Goal: Task Accomplishment & Management: Use online tool/utility

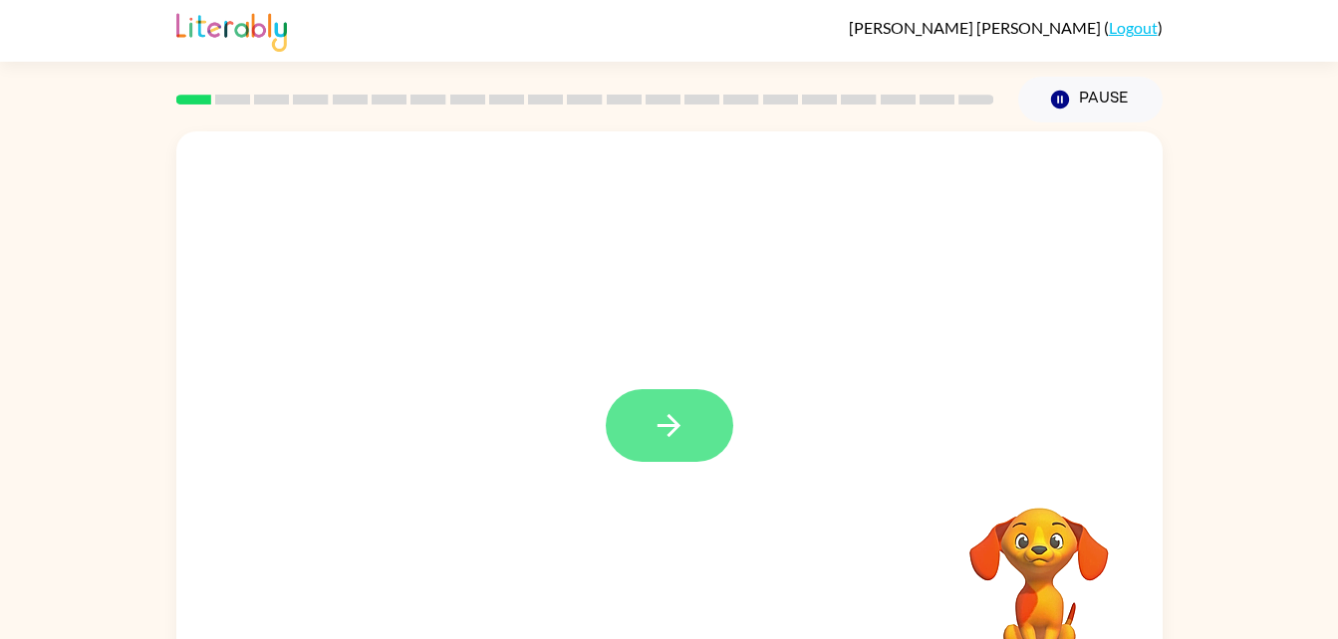
click at [653, 432] on icon "button" at bounding box center [668, 425] width 35 height 35
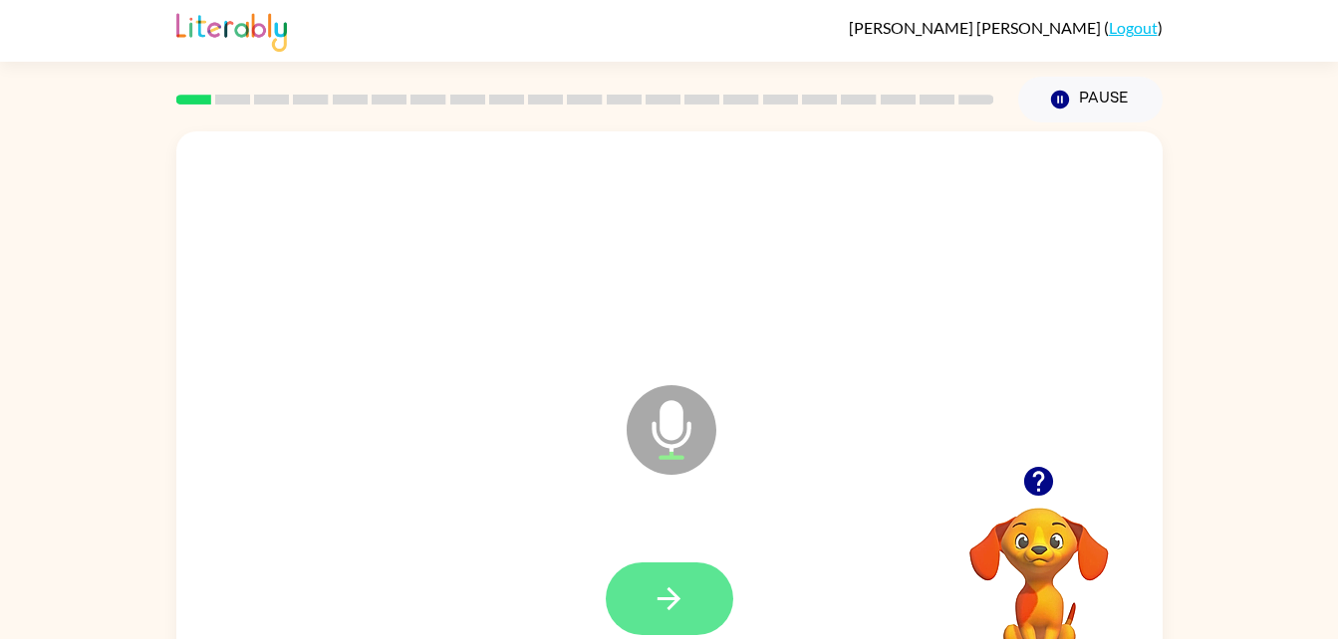
click at [672, 600] on icon "button" at bounding box center [668, 599] width 23 height 23
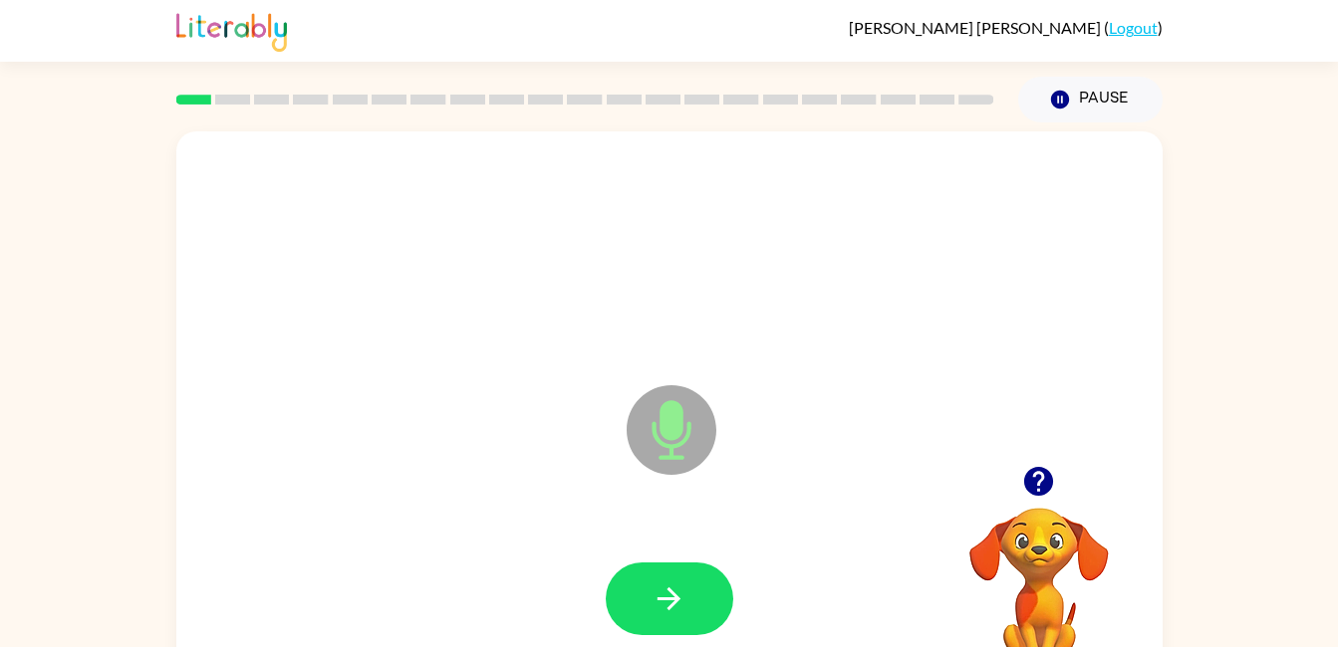
click at [657, 605] on icon "button" at bounding box center [668, 599] width 35 height 35
click at [721, 574] on button "button" at bounding box center [669, 599] width 127 height 73
click at [677, 607] on icon "button" at bounding box center [668, 599] width 35 height 35
click at [670, 598] on icon "button" at bounding box center [668, 599] width 23 height 23
click at [675, 603] on icon "button" at bounding box center [668, 599] width 23 height 23
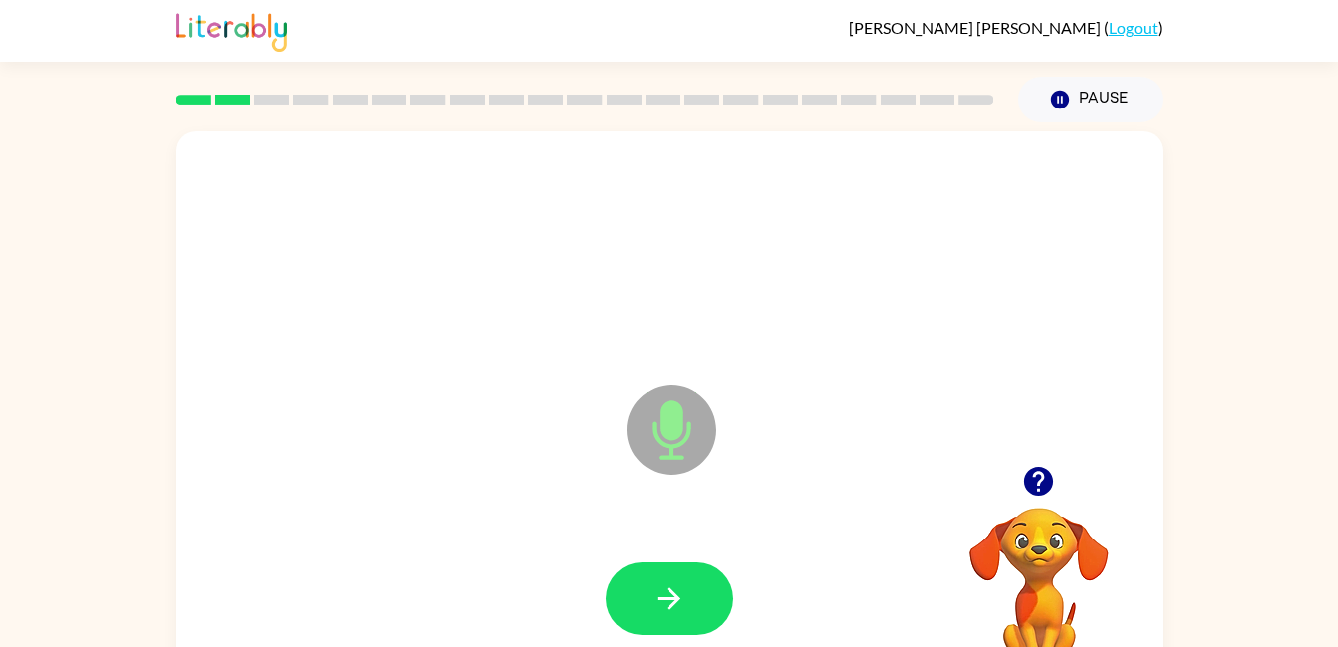
click at [668, 618] on button "button" at bounding box center [669, 599] width 127 height 73
click at [662, 599] on icon "button" at bounding box center [668, 599] width 23 height 23
click at [627, 596] on button "button" at bounding box center [669, 599] width 127 height 73
click at [667, 605] on icon "button" at bounding box center [668, 599] width 35 height 35
click at [669, 601] on icon "button" at bounding box center [668, 599] width 35 height 35
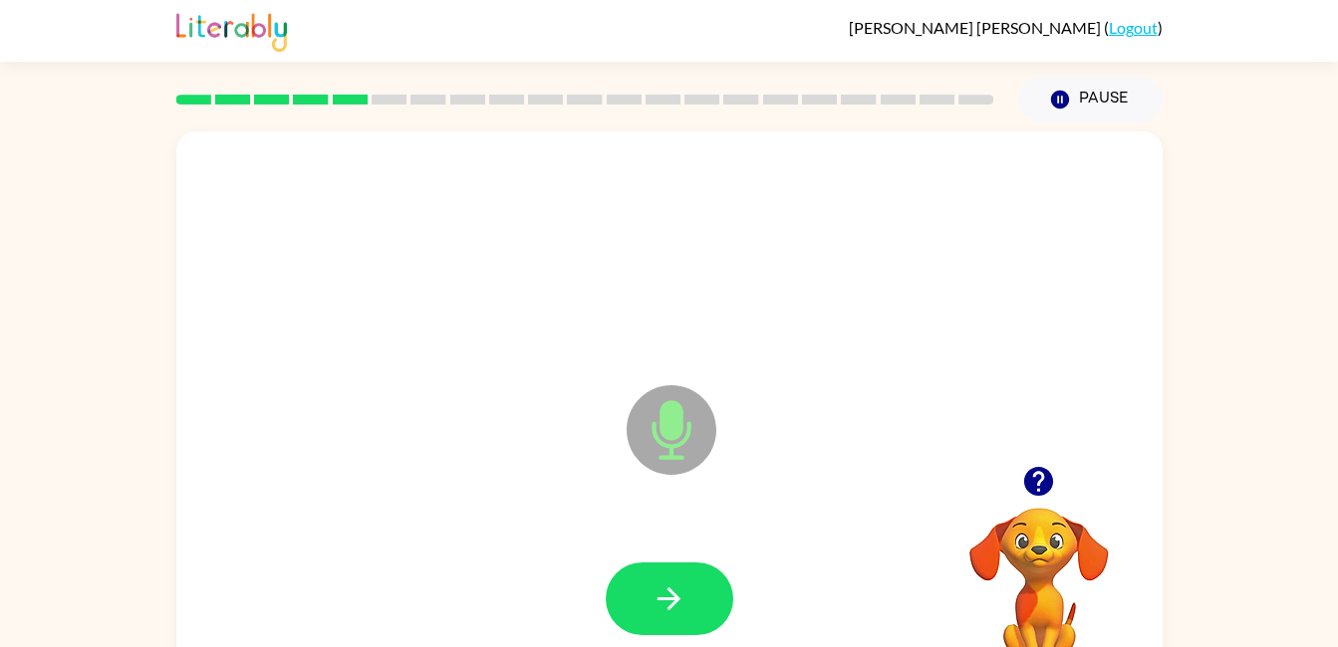
click at [667, 621] on button "button" at bounding box center [669, 599] width 127 height 73
click at [681, 582] on icon "button" at bounding box center [668, 599] width 35 height 35
click at [651, 622] on button "button" at bounding box center [669, 599] width 127 height 73
click at [679, 594] on icon "button" at bounding box center [668, 599] width 35 height 35
click at [676, 604] on icon "button" at bounding box center [668, 599] width 35 height 35
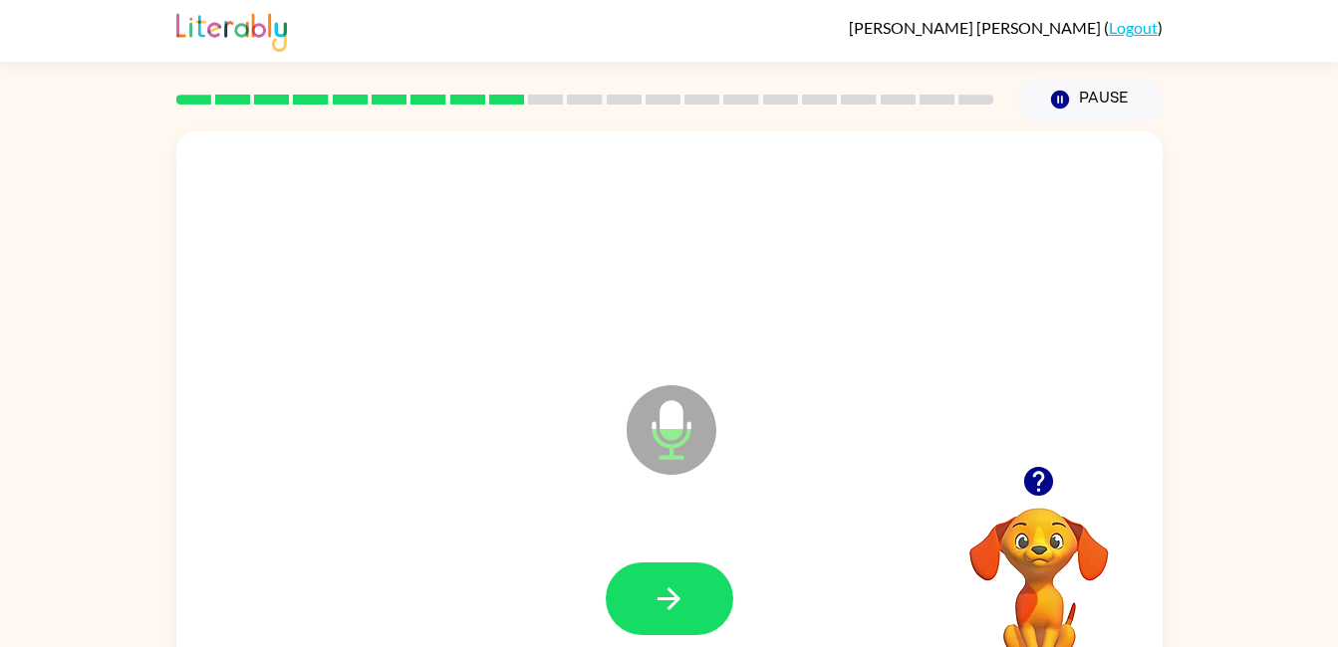
click at [671, 596] on icon "button" at bounding box center [668, 599] width 35 height 35
click at [657, 609] on icon "button" at bounding box center [668, 599] width 35 height 35
click at [676, 611] on icon "button" at bounding box center [668, 599] width 35 height 35
click at [672, 563] on button "button" at bounding box center [669, 599] width 127 height 73
click at [683, 599] on icon "button" at bounding box center [668, 599] width 35 height 35
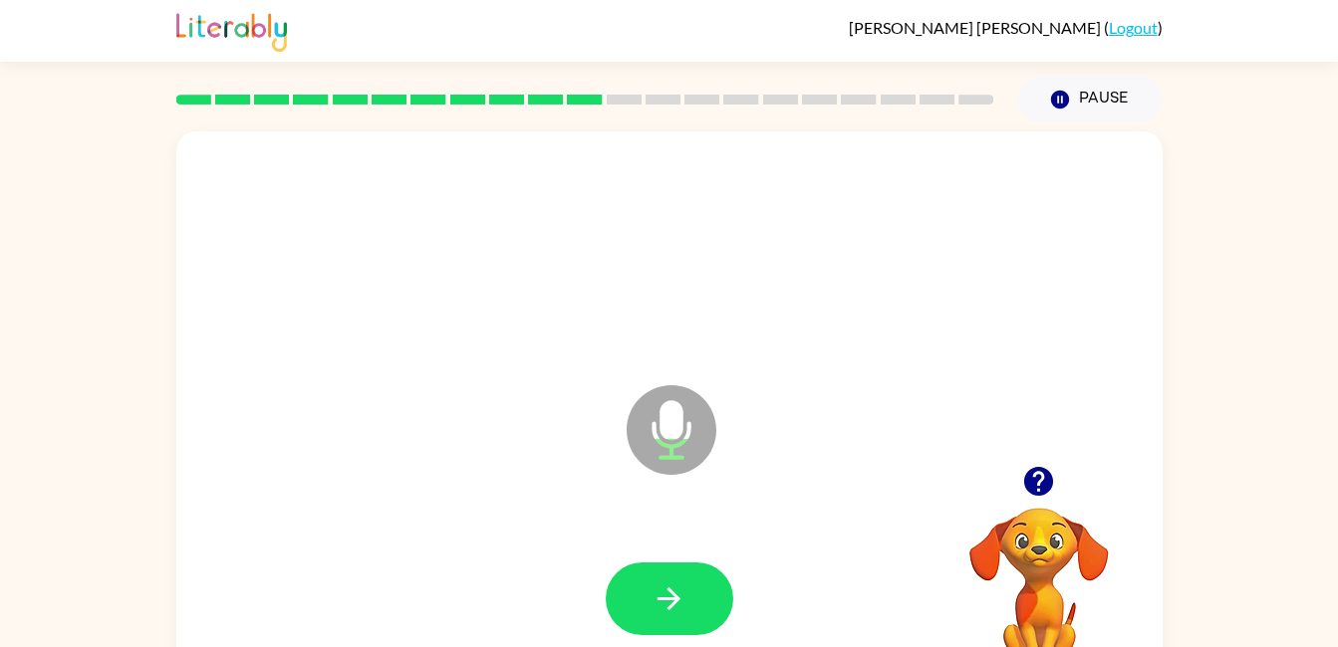
click at [670, 576] on button "button" at bounding box center [669, 599] width 127 height 73
click at [659, 602] on icon "button" at bounding box center [668, 599] width 35 height 35
click at [697, 607] on button "button" at bounding box center [669, 599] width 127 height 73
click at [678, 605] on icon "button" at bounding box center [668, 599] width 35 height 35
click at [679, 617] on button "button" at bounding box center [669, 599] width 127 height 73
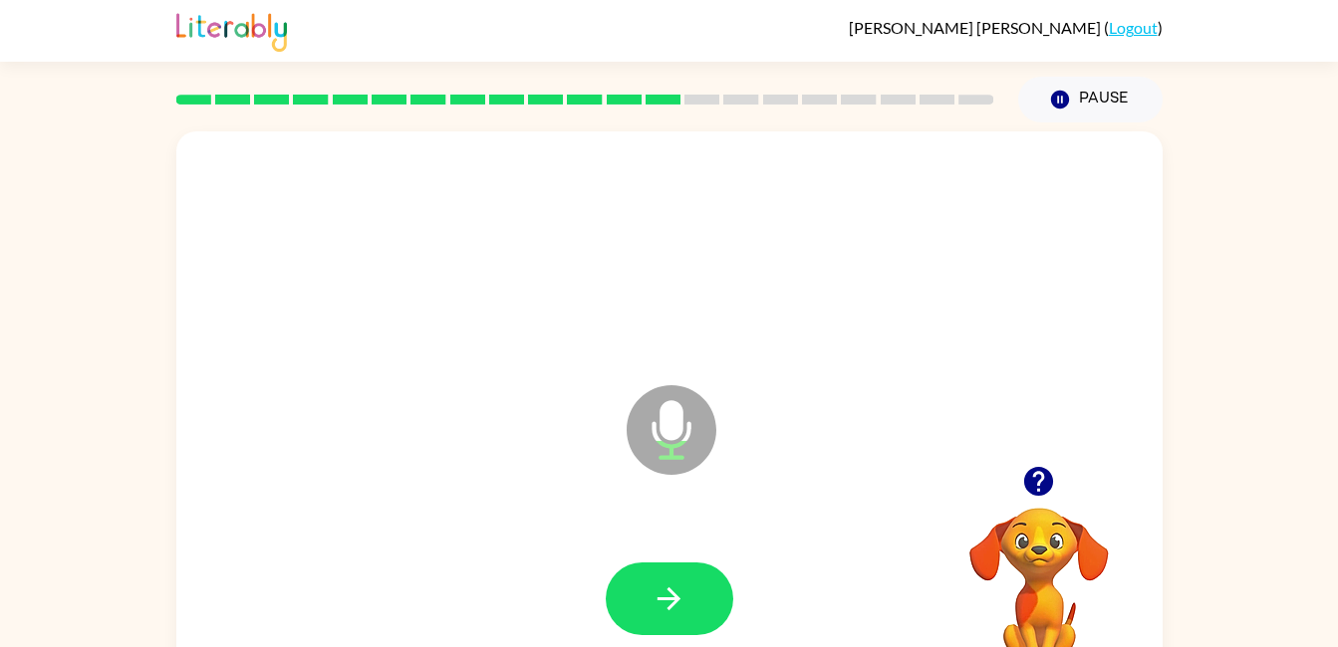
click at [691, 618] on button "button" at bounding box center [669, 599] width 127 height 73
click at [677, 600] on icon "button" at bounding box center [668, 599] width 23 height 23
click at [693, 570] on button "button" at bounding box center [669, 599] width 127 height 73
click at [653, 579] on button "button" at bounding box center [669, 599] width 127 height 73
click at [676, 610] on icon "button" at bounding box center [668, 599] width 35 height 35
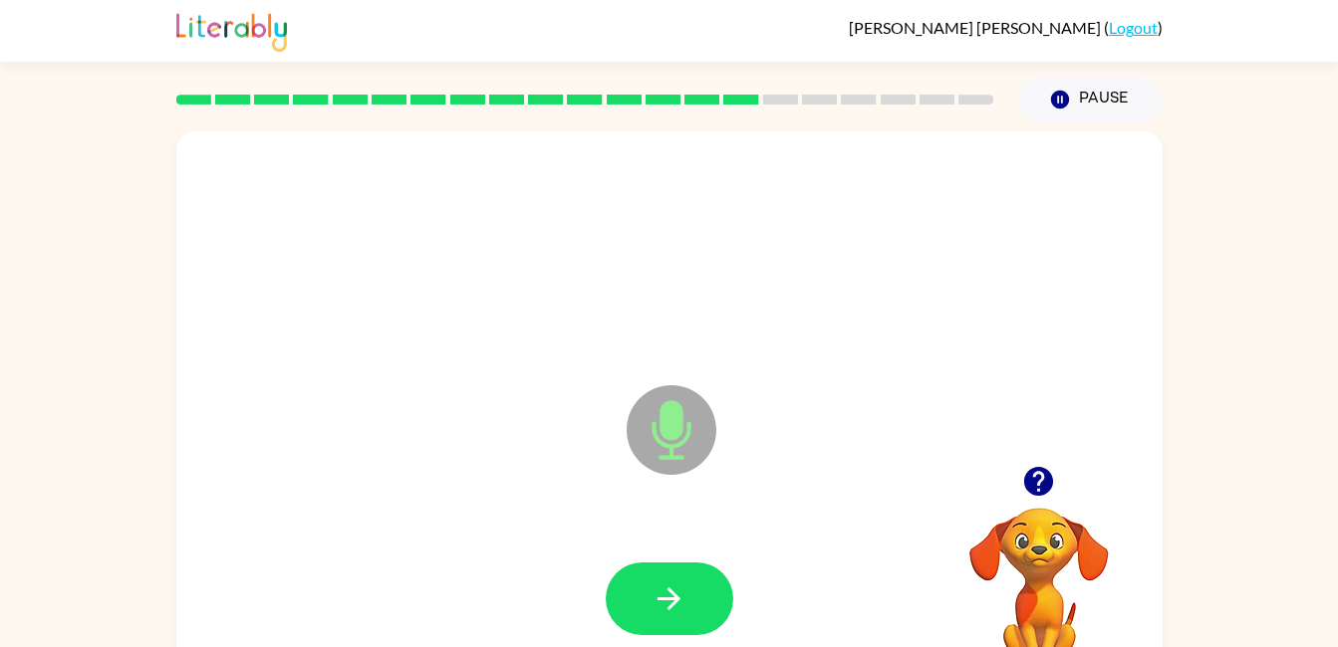
click at [683, 597] on icon "button" at bounding box center [668, 599] width 35 height 35
click at [717, 620] on button "button" at bounding box center [669, 599] width 127 height 73
click at [694, 610] on button "button" at bounding box center [669, 599] width 127 height 73
click at [689, 601] on button "button" at bounding box center [669, 599] width 127 height 73
click at [614, 595] on button "button" at bounding box center [669, 599] width 127 height 73
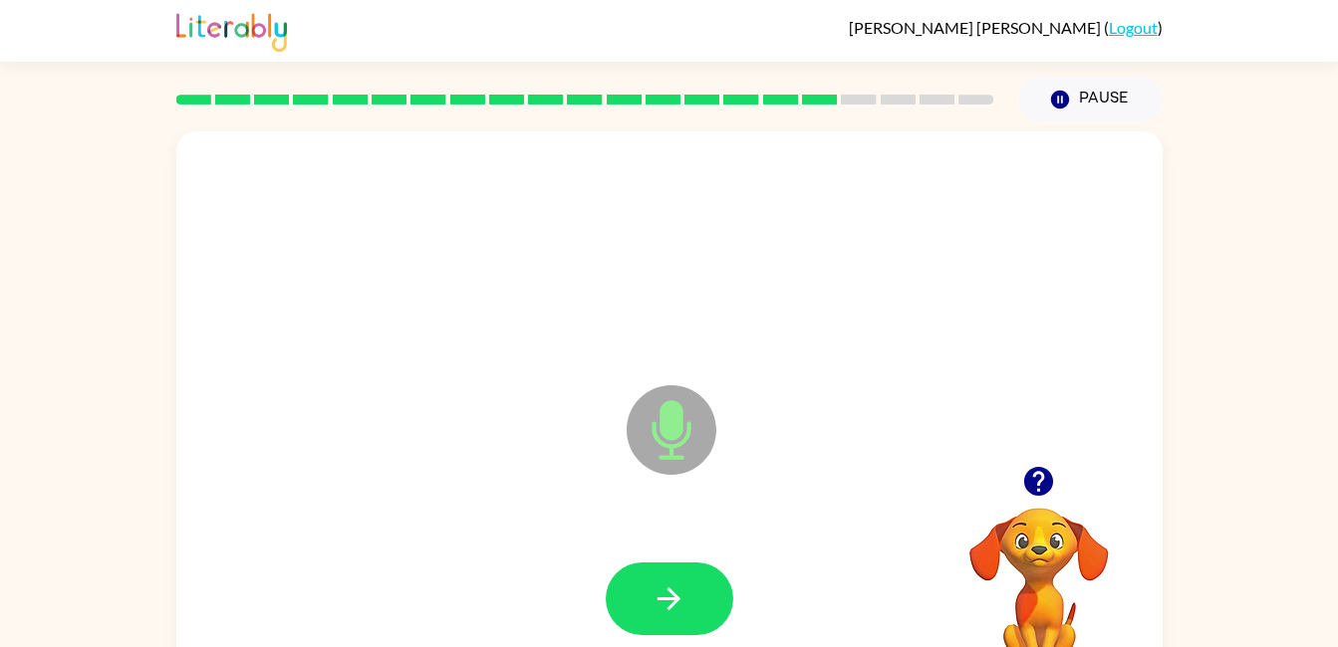
click at [683, 589] on icon "button" at bounding box center [668, 599] width 35 height 35
click at [665, 610] on icon "button" at bounding box center [668, 599] width 35 height 35
click at [668, 607] on icon "button" at bounding box center [668, 599] width 35 height 35
click at [660, 596] on icon "button" at bounding box center [668, 599] width 35 height 35
click at [668, 591] on icon "button" at bounding box center [668, 599] width 23 height 23
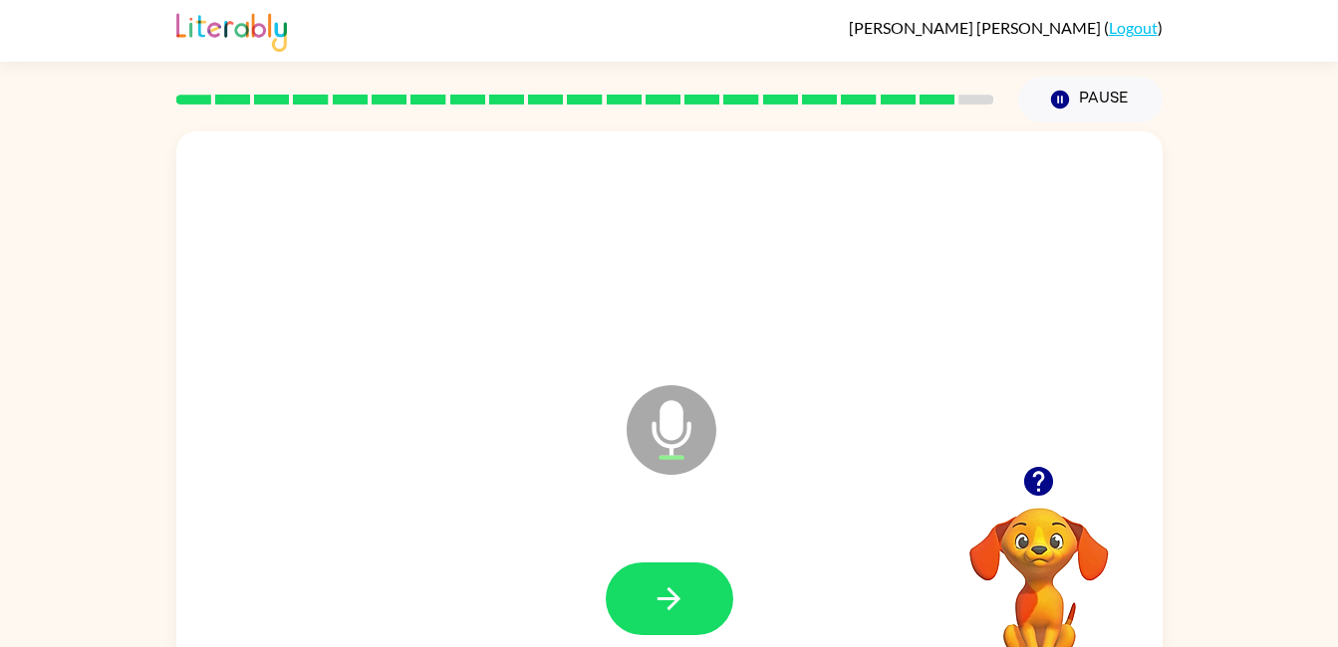
click at [684, 572] on button "button" at bounding box center [669, 599] width 127 height 73
click at [671, 607] on icon "button" at bounding box center [668, 599] width 23 height 23
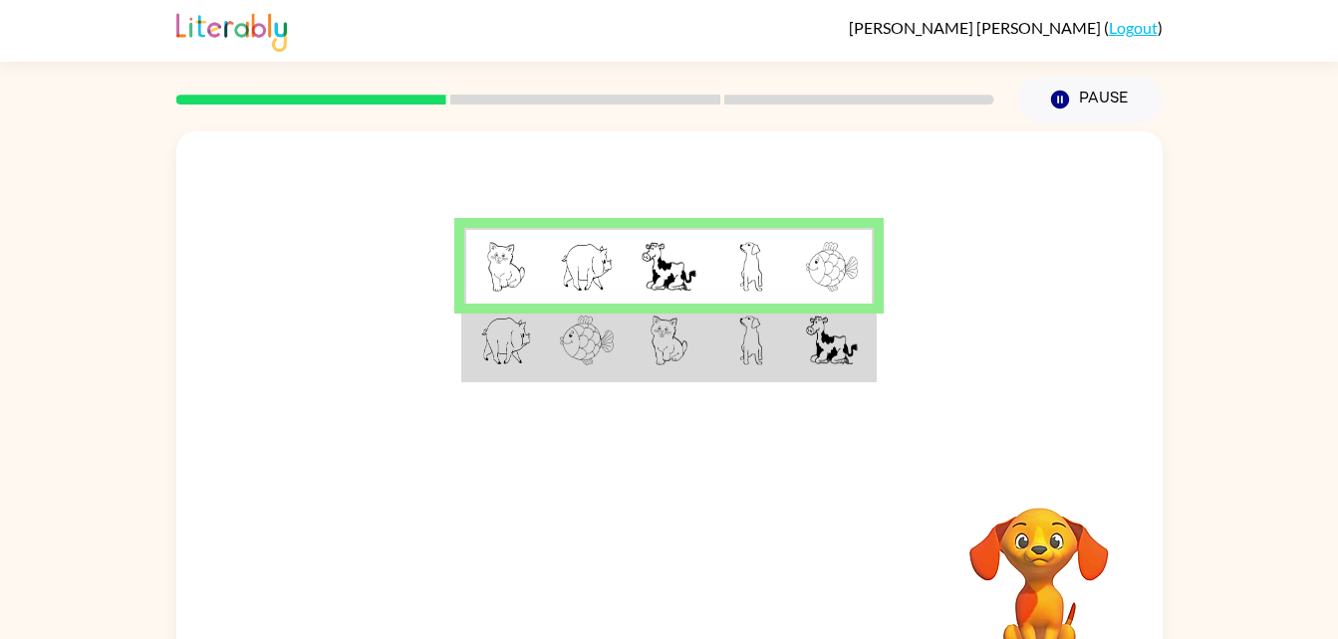
click at [707, 358] on td at bounding box center [669, 342] width 82 height 77
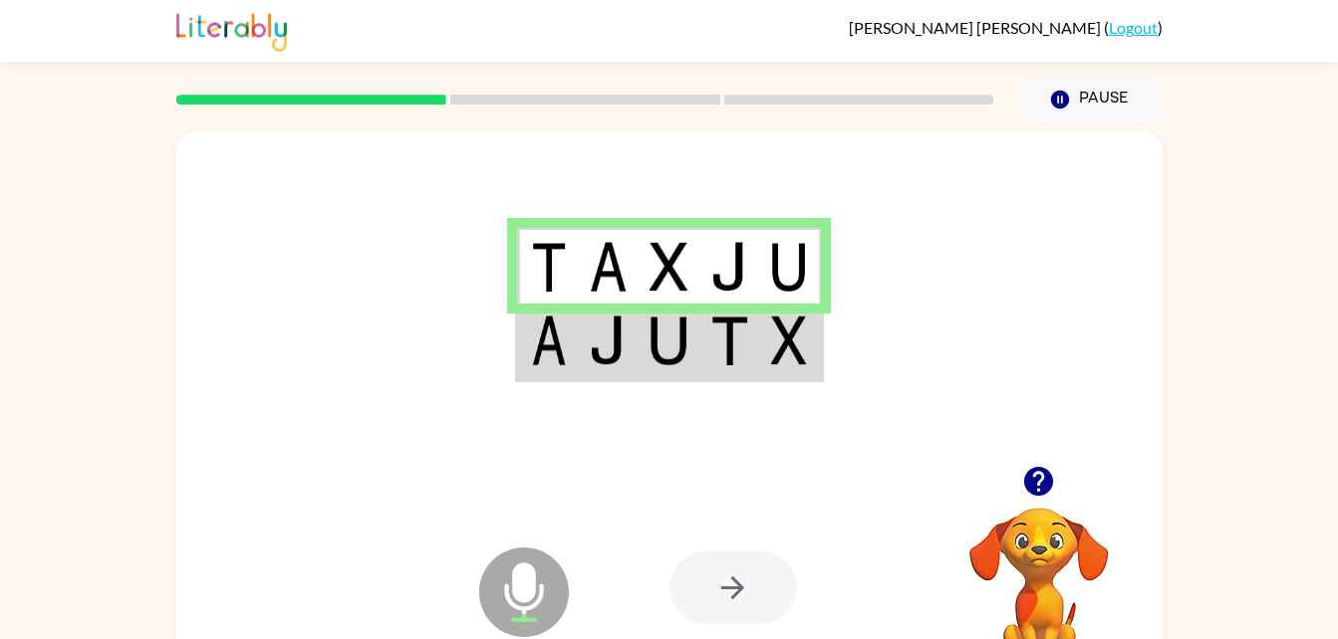
click at [709, 345] on td at bounding box center [729, 342] width 61 height 77
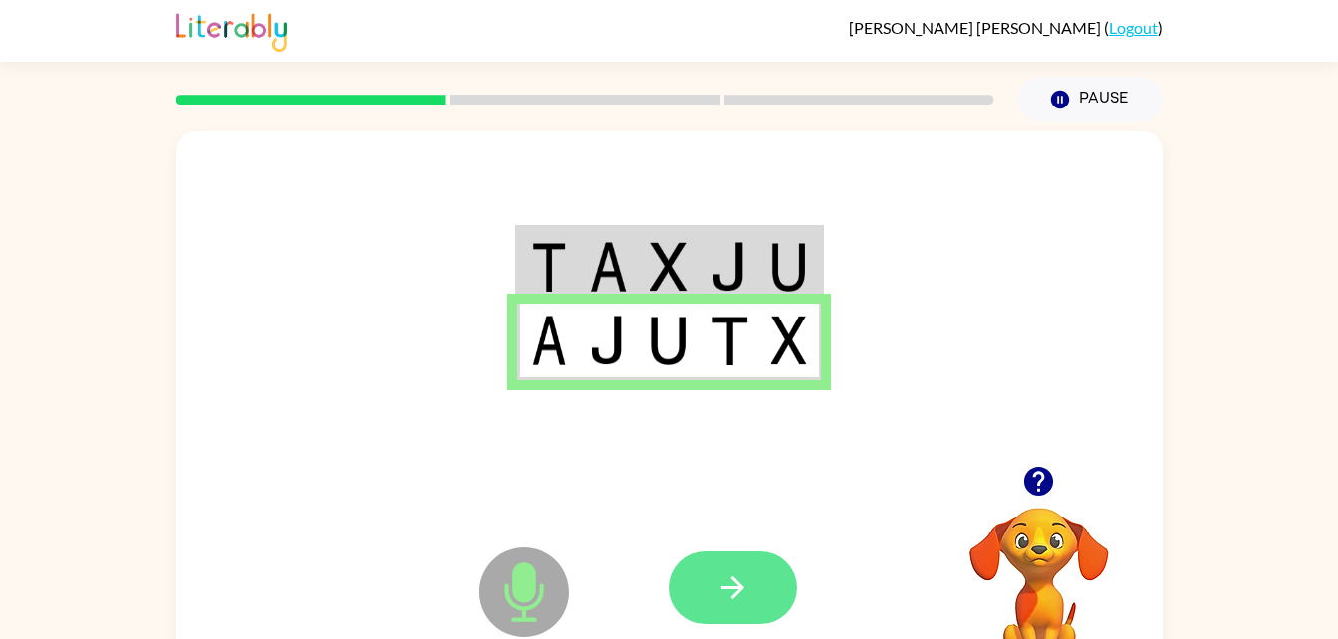
click at [741, 569] on button "button" at bounding box center [732, 588] width 127 height 73
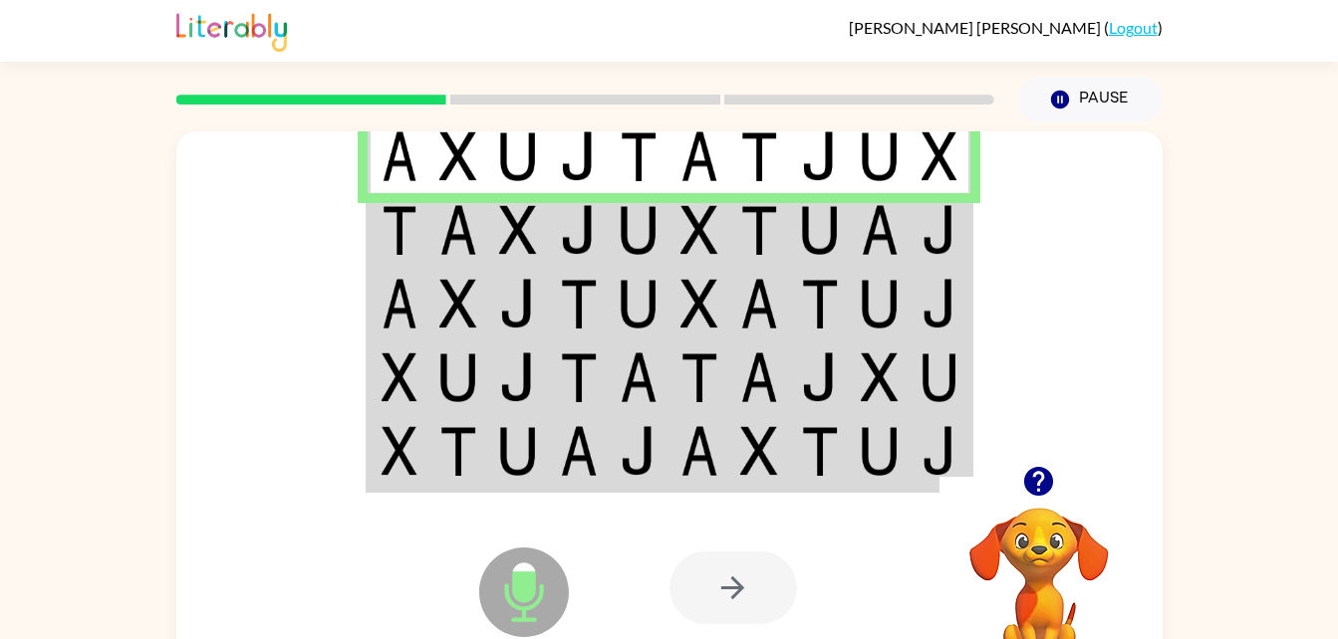
click at [388, 237] on img at bounding box center [399, 230] width 36 height 50
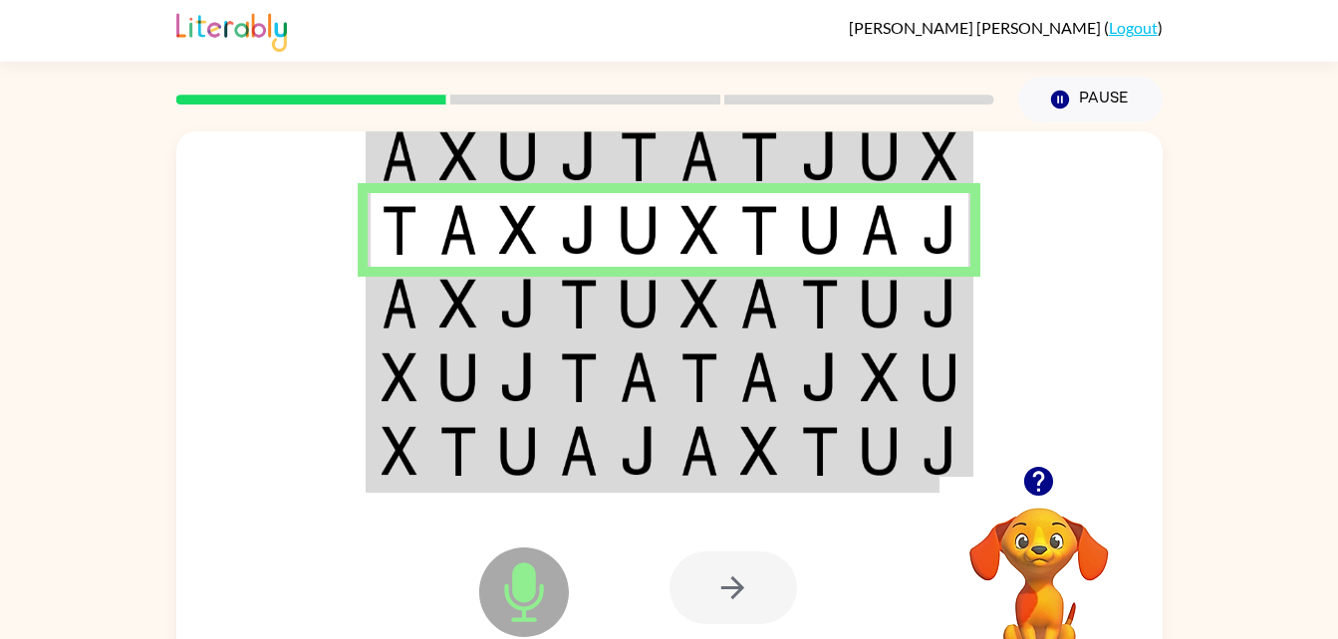
click at [434, 320] on td at bounding box center [458, 304] width 61 height 74
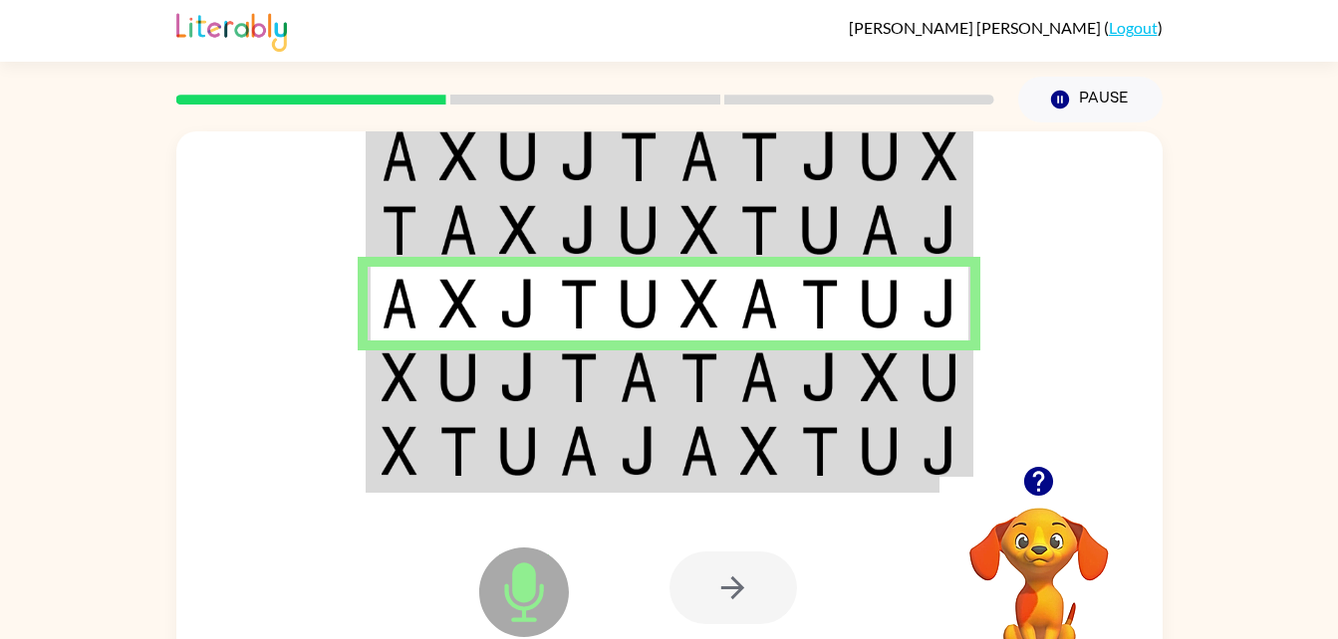
click at [403, 378] on img at bounding box center [399, 378] width 36 height 50
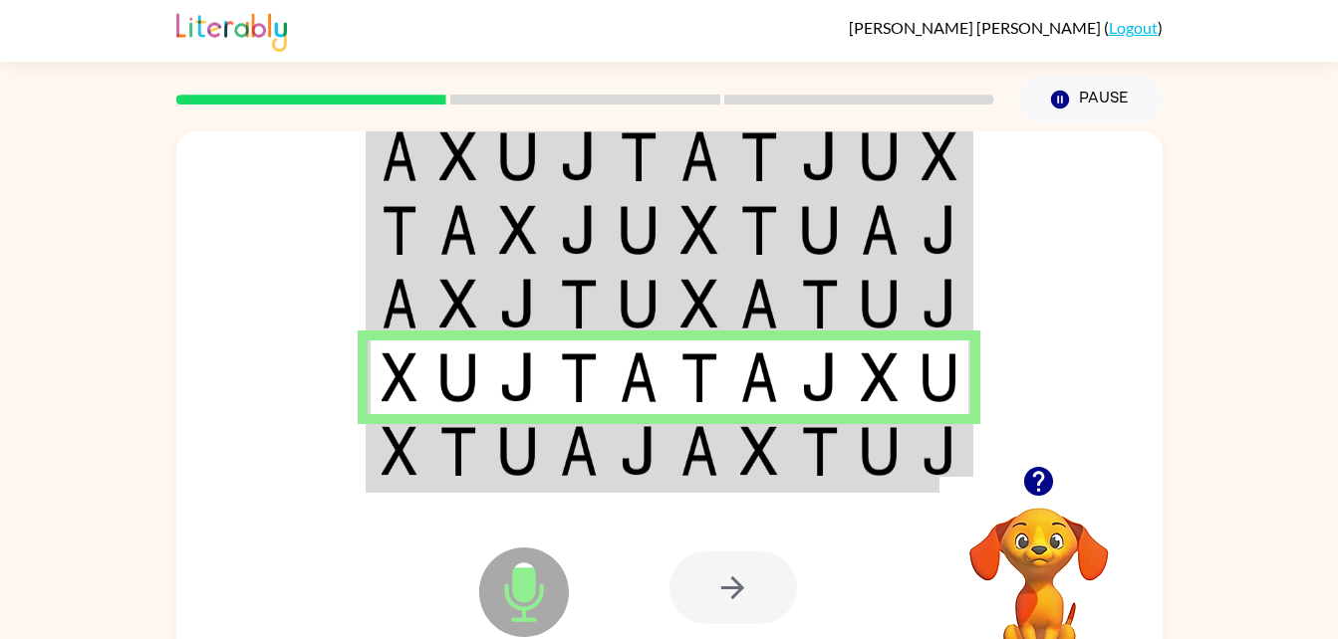
click at [482, 466] on td at bounding box center [458, 452] width 61 height 77
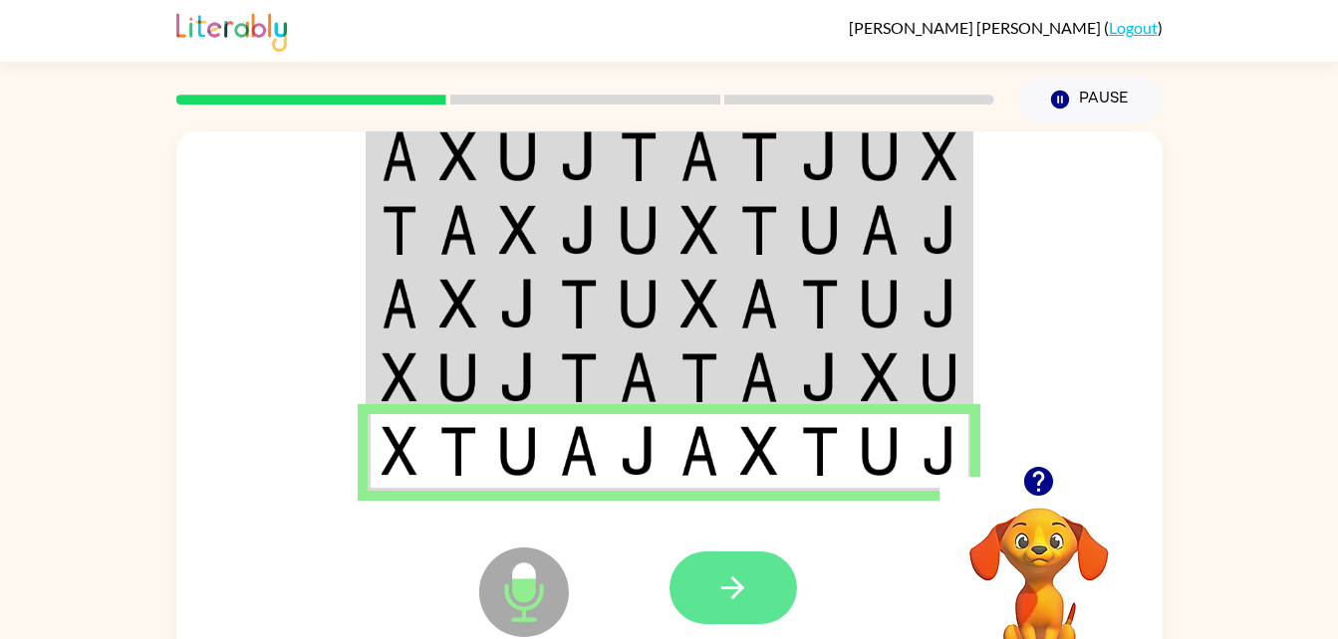
click at [740, 577] on icon "button" at bounding box center [732, 588] width 35 height 35
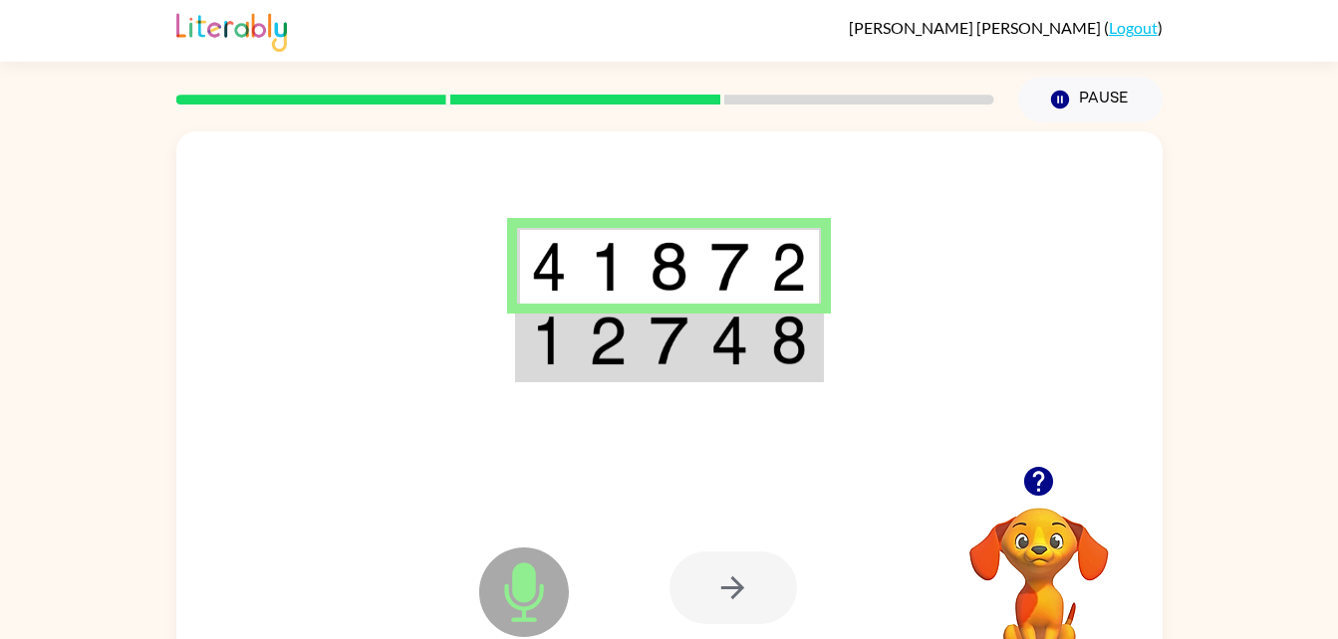
click at [636, 344] on td at bounding box center [608, 342] width 61 height 77
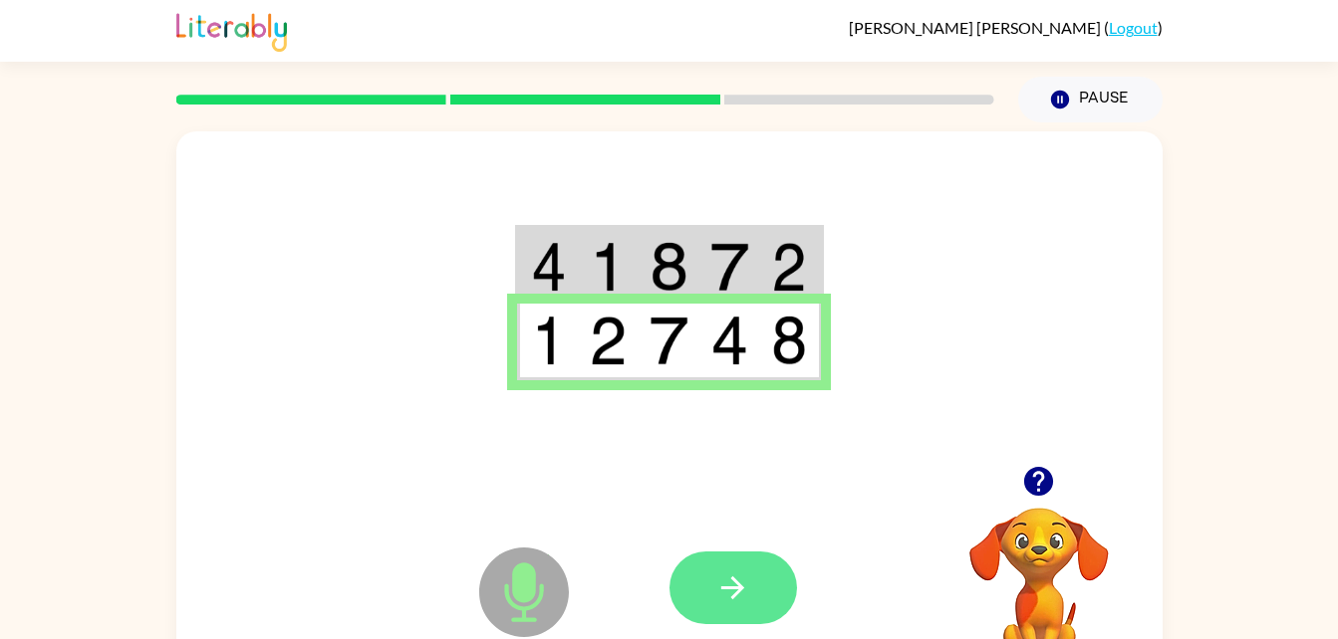
click at [766, 605] on button "button" at bounding box center [732, 588] width 127 height 73
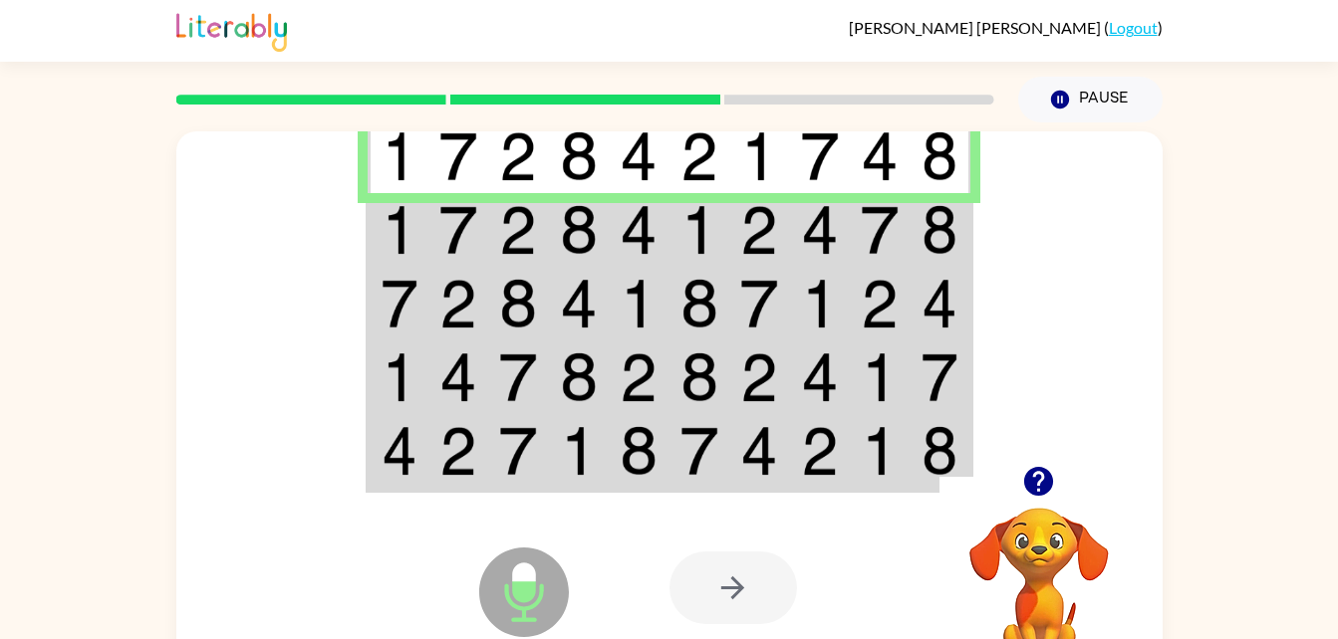
click at [834, 246] on img at bounding box center [820, 230] width 38 height 50
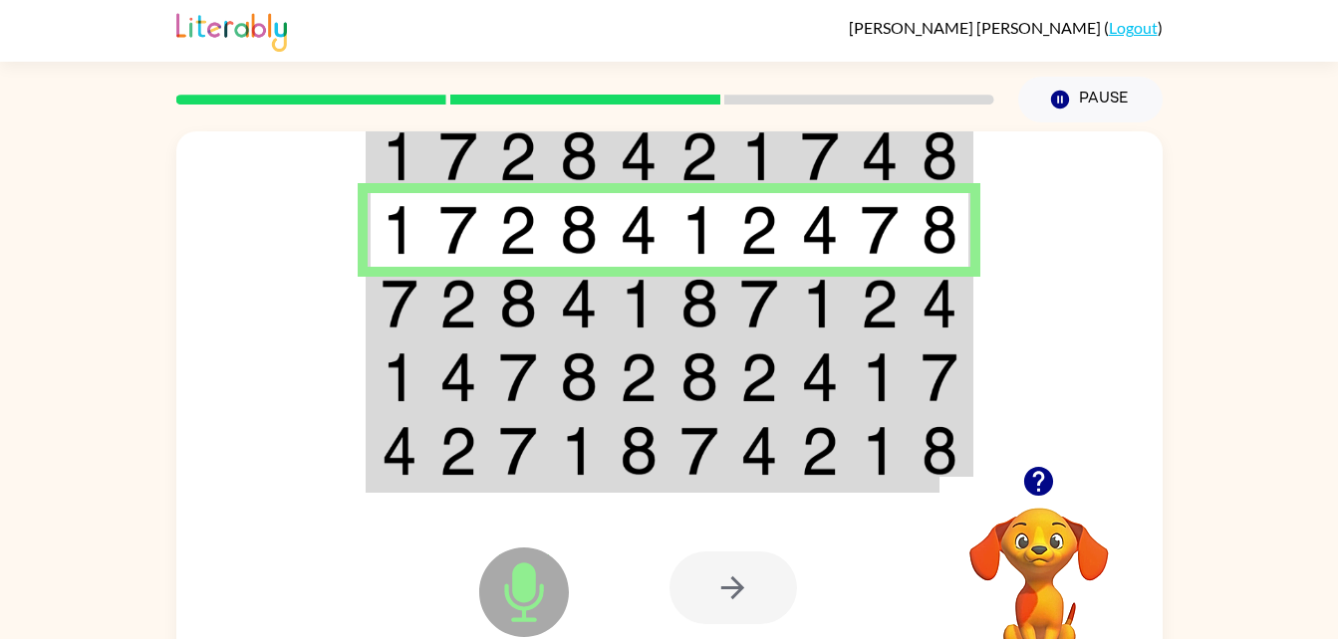
click at [516, 312] on img at bounding box center [518, 304] width 38 height 50
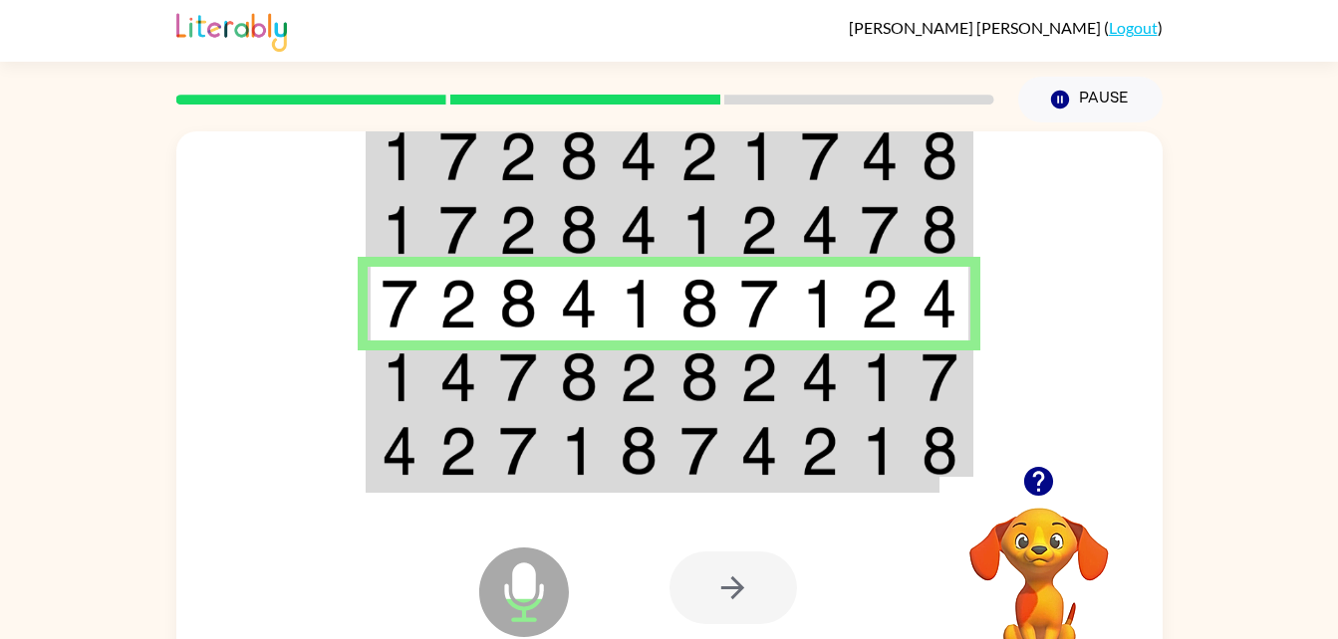
click at [446, 408] on td at bounding box center [458, 378] width 61 height 74
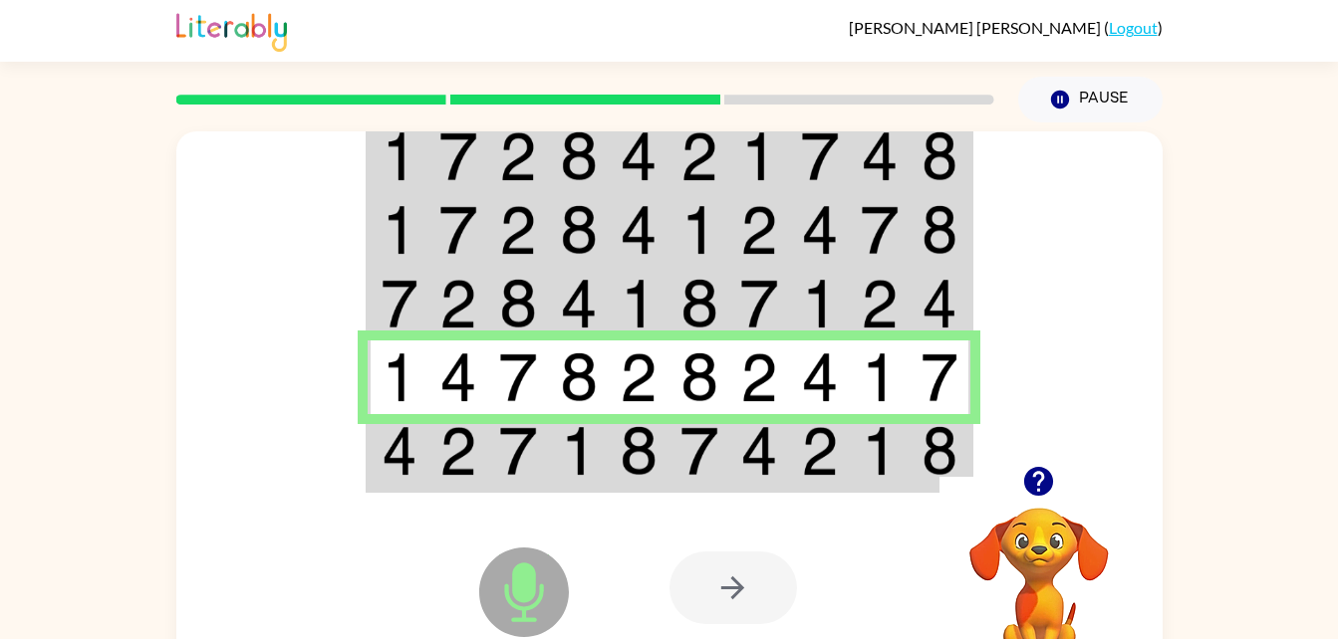
click at [651, 474] on img at bounding box center [639, 451] width 38 height 50
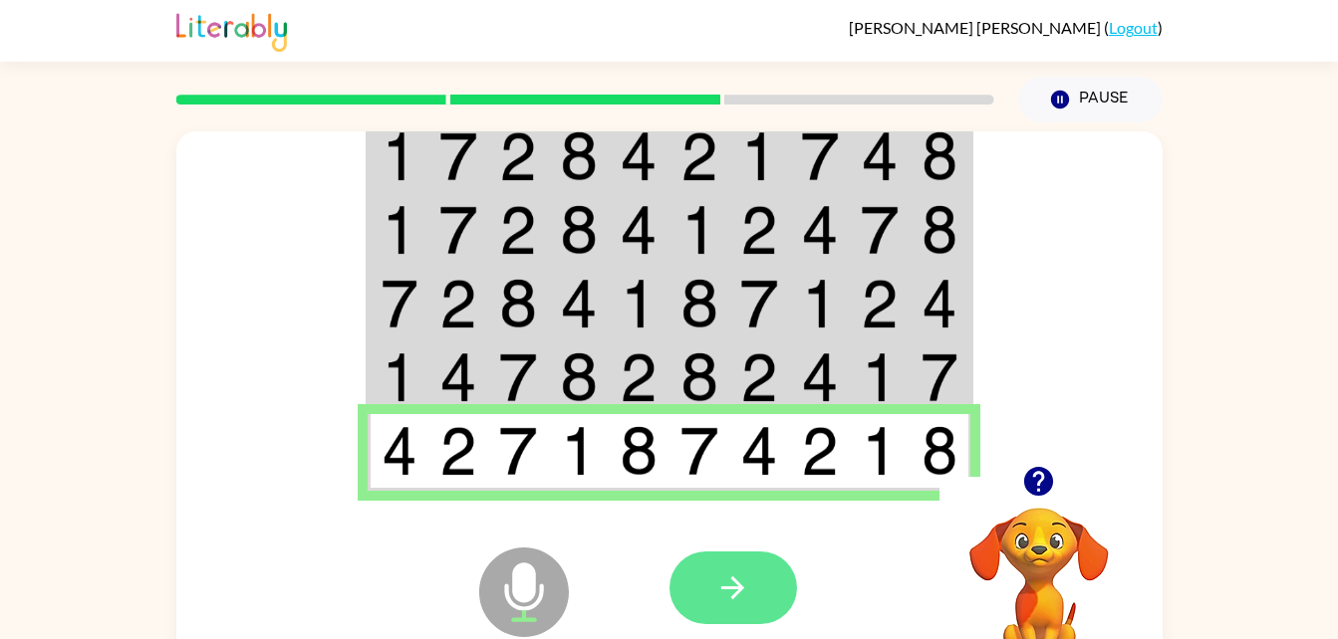
click at [750, 601] on button "button" at bounding box center [732, 588] width 127 height 73
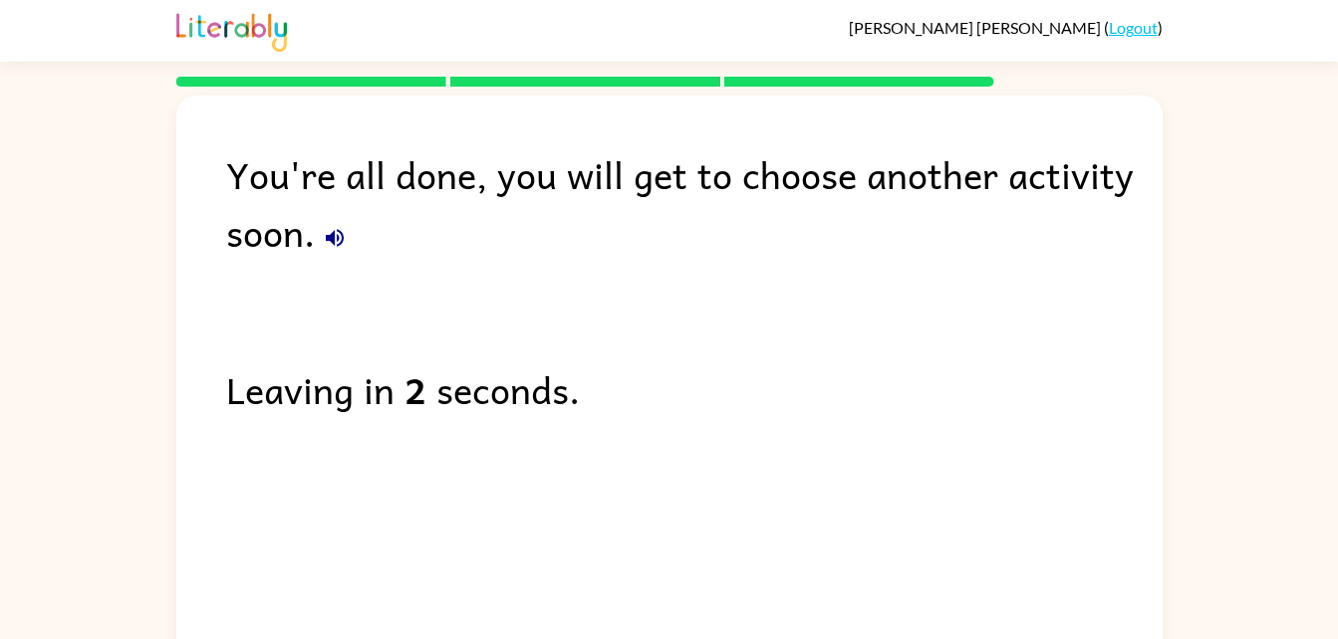
click at [331, 237] on icon "button" at bounding box center [335, 238] width 18 height 18
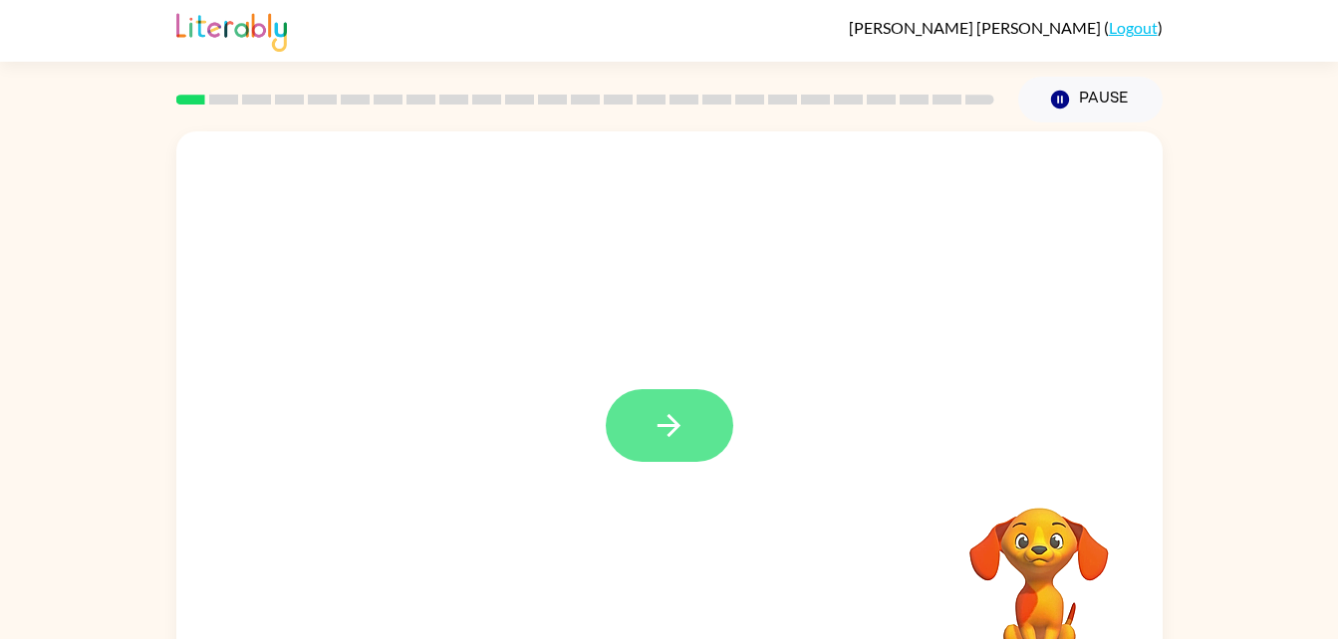
click at [685, 440] on icon "button" at bounding box center [668, 425] width 35 height 35
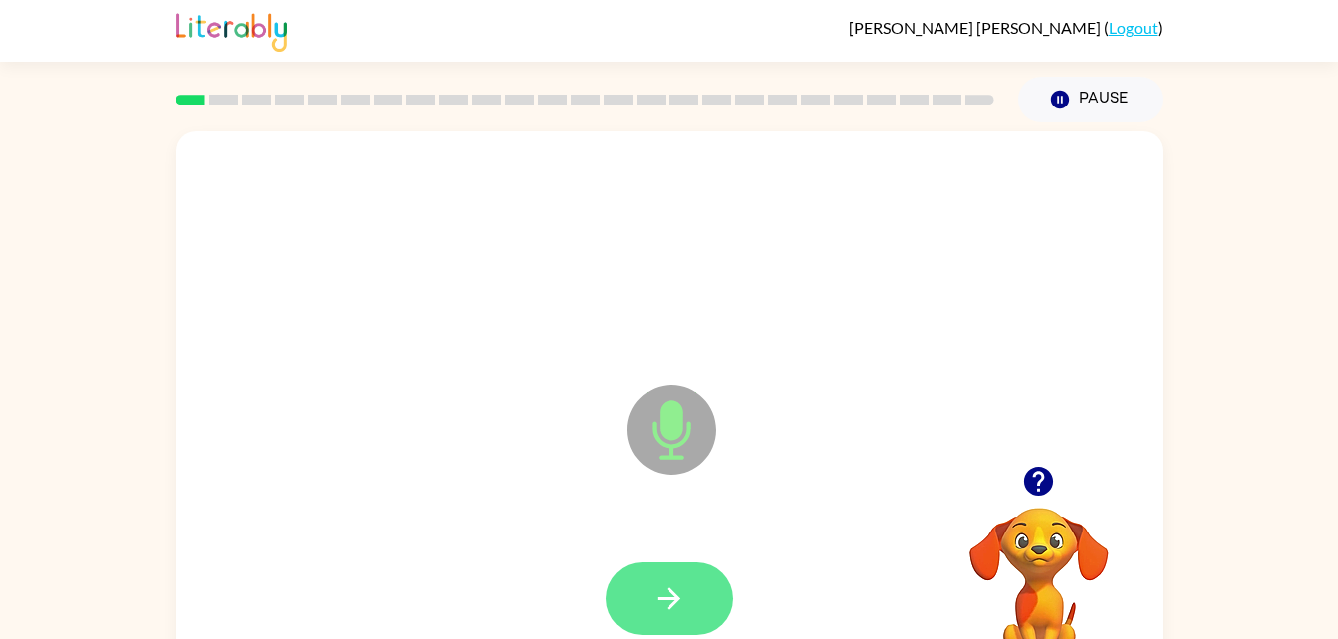
click at [697, 598] on button "button" at bounding box center [669, 599] width 127 height 73
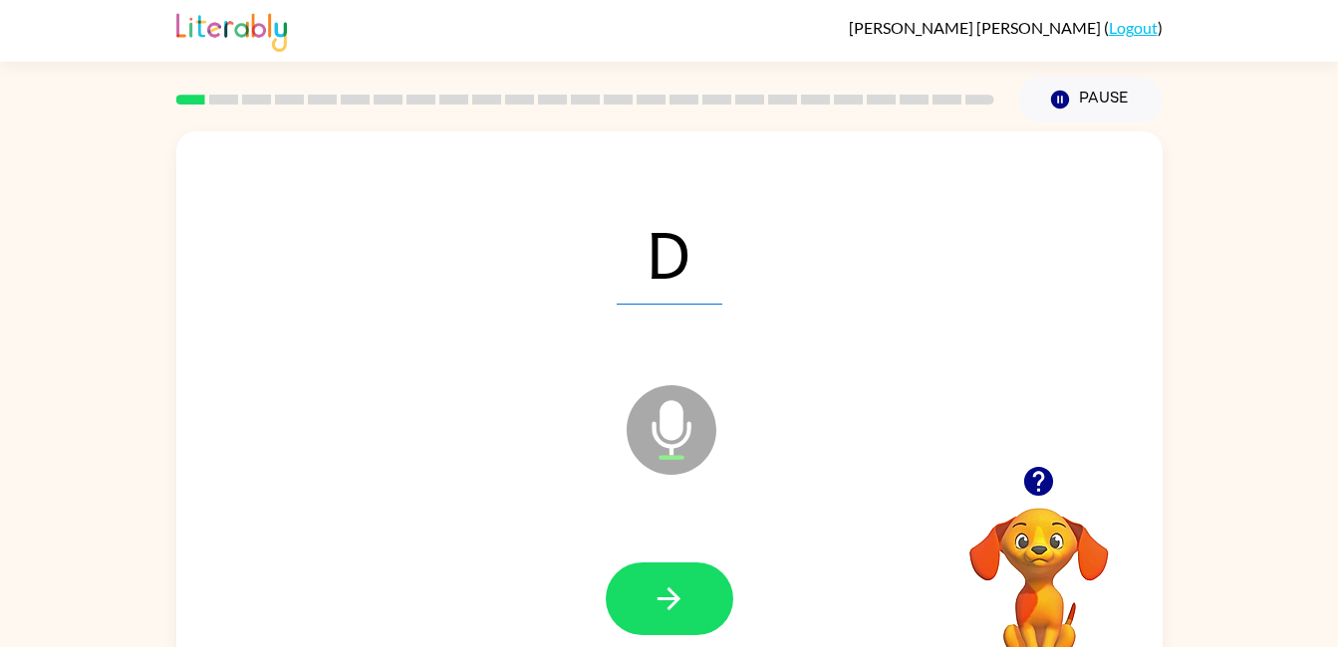
click at [673, 610] on icon "button" at bounding box center [668, 599] width 35 height 35
click at [715, 590] on button "button" at bounding box center [669, 599] width 127 height 73
click at [677, 612] on icon "button" at bounding box center [668, 599] width 35 height 35
click at [678, 609] on icon "button" at bounding box center [668, 599] width 35 height 35
click at [644, 606] on button "button" at bounding box center [669, 599] width 127 height 73
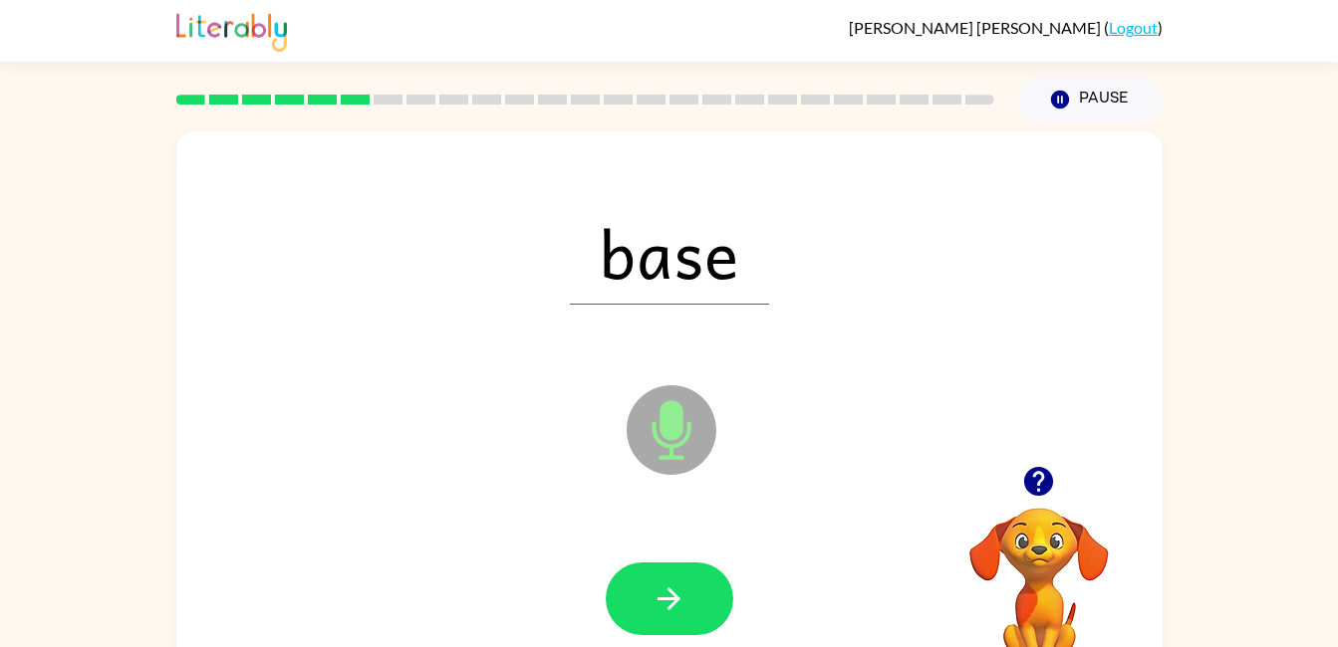
click at [644, 607] on button "button" at bounding box center [669, 599] width 127 height 73
click at [670, 609] on icon "button" at bounding box center [668, 599] width 23 height 23
click at [645, 599] on button "button" at bounding box center [669, 599] width 127 height 73
click at [687, 611] on button "button" at bounding box center [669, 599] width 127 height 73
click at [680, 608] on icon "button" at bounding box center [668, 599] width 35 height 35
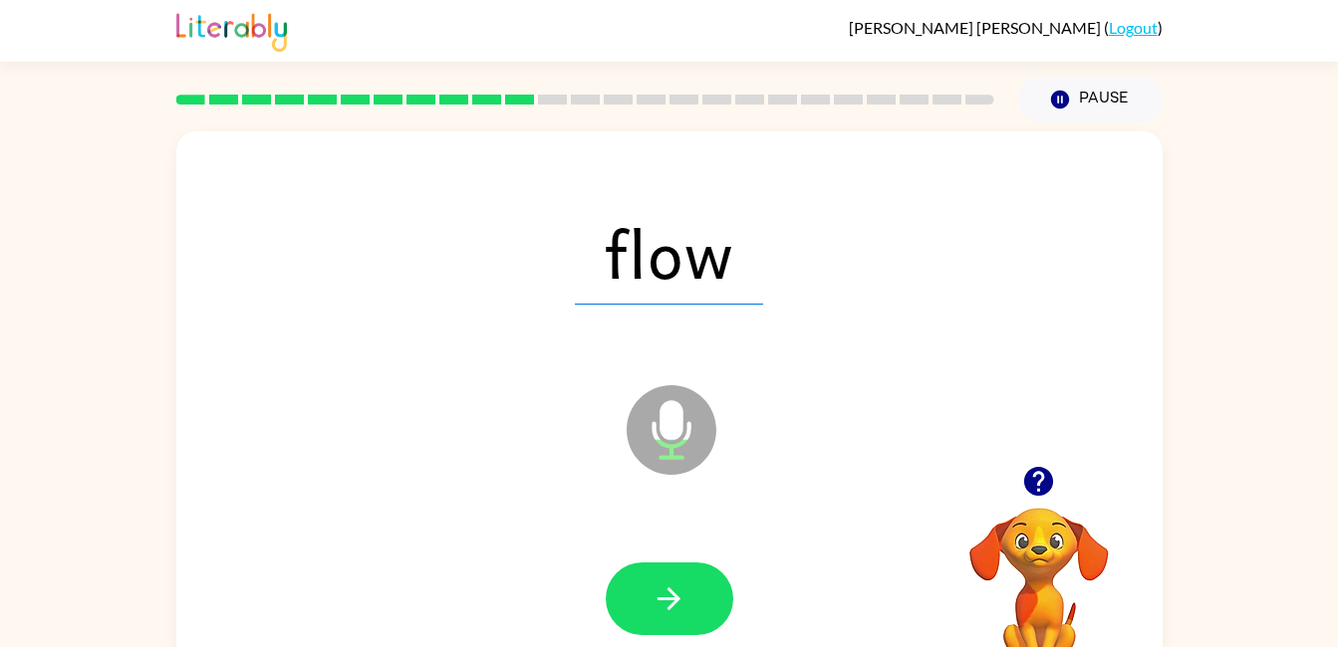
click at [670, 609] on icon "button" at bounding box center [668, 599] width 23 height 23
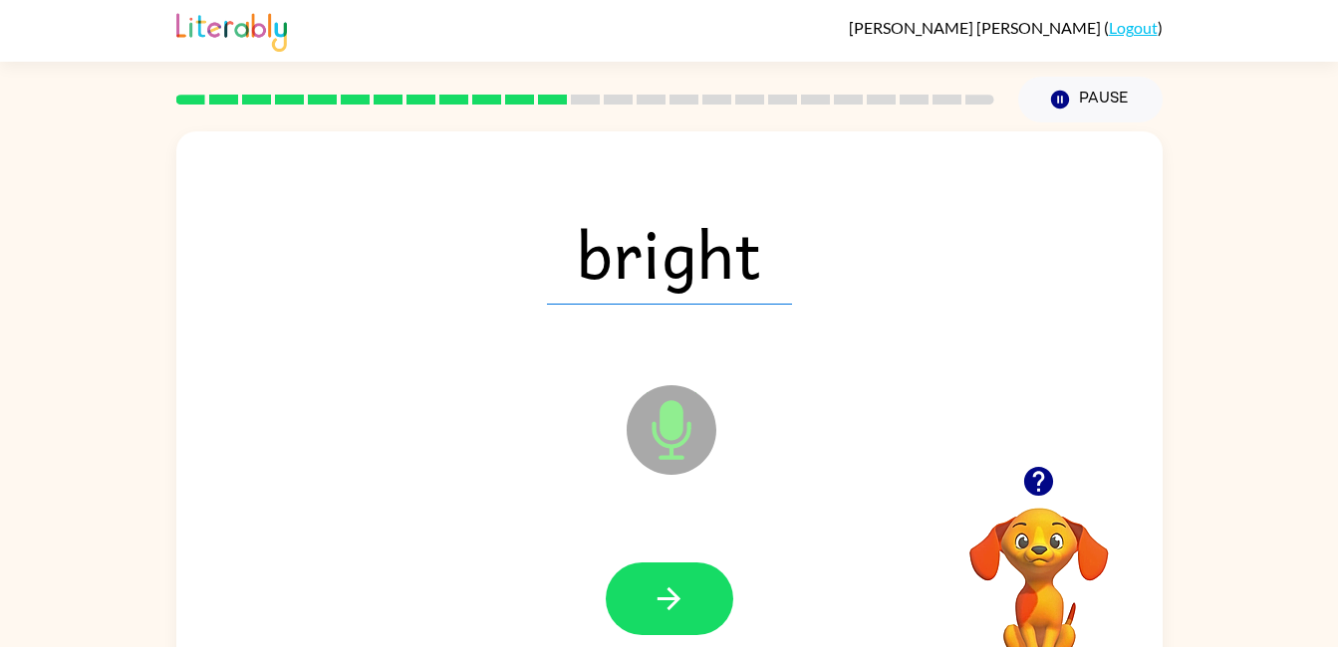
click at [673, 593] on icon "button" at bounding box center [668, 599] width 23 height 23
click at [701, 604] on button "button" at bounding box center [669, 599] width 127 height 73
click at [676, 631] on button "button" at bounding box center [669, 599] width 127 height 73
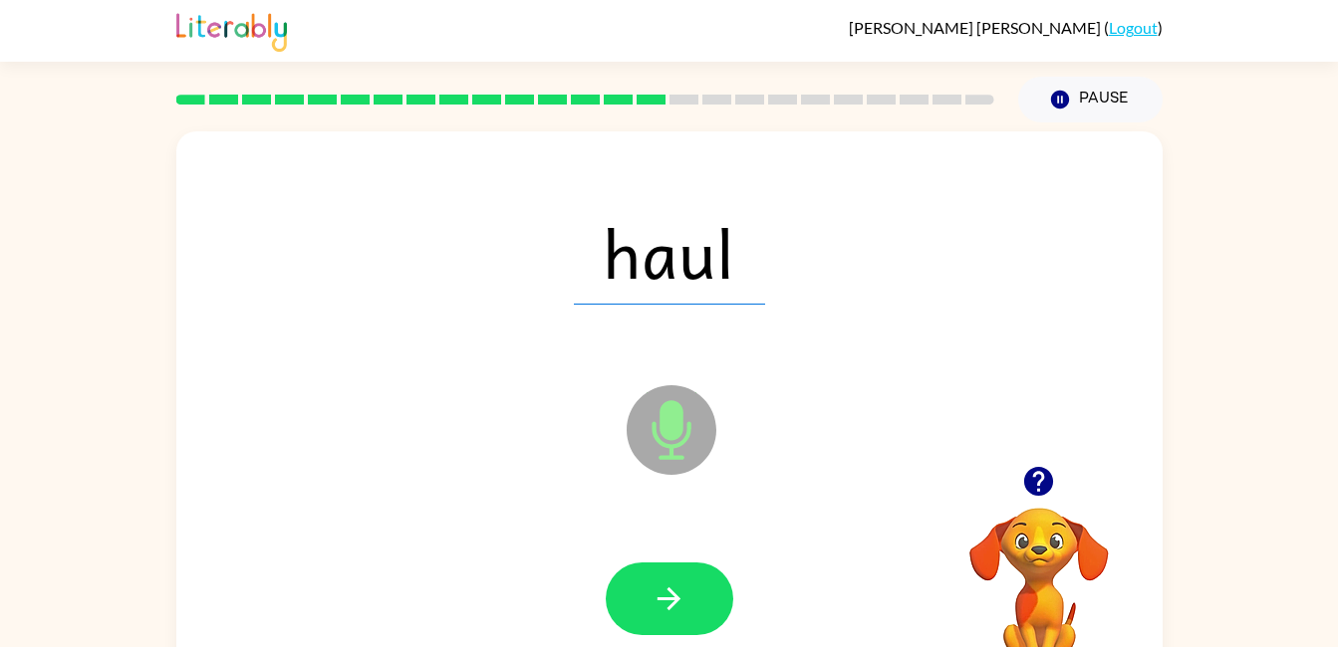
click at [659, 614] on icon "button" at bounding box center [668, 599] width 35 height 35
click at [690, 625] on button "button" at bounding box center [669, 599] width 127 height 73
click at [691, 607] on button "button" at bounding box center [669, 599] width 127 height 73
click at [671, 580] on button "button" at bounding box center [669, 599] width 127 height 73
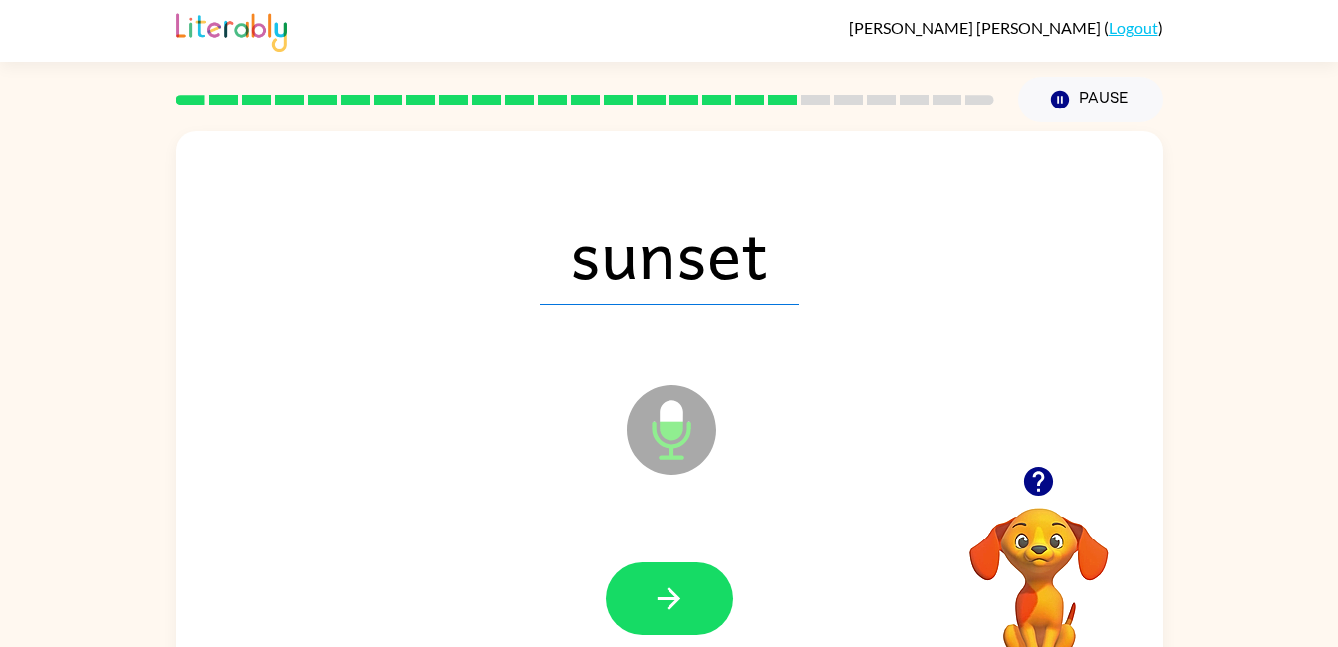
click at [671, 608] on icon "button" at bounding box center [668, 599] width 23 height 23
click at [666, 607] on icon "button" at bounding box center [668, 599] width 35 height 35
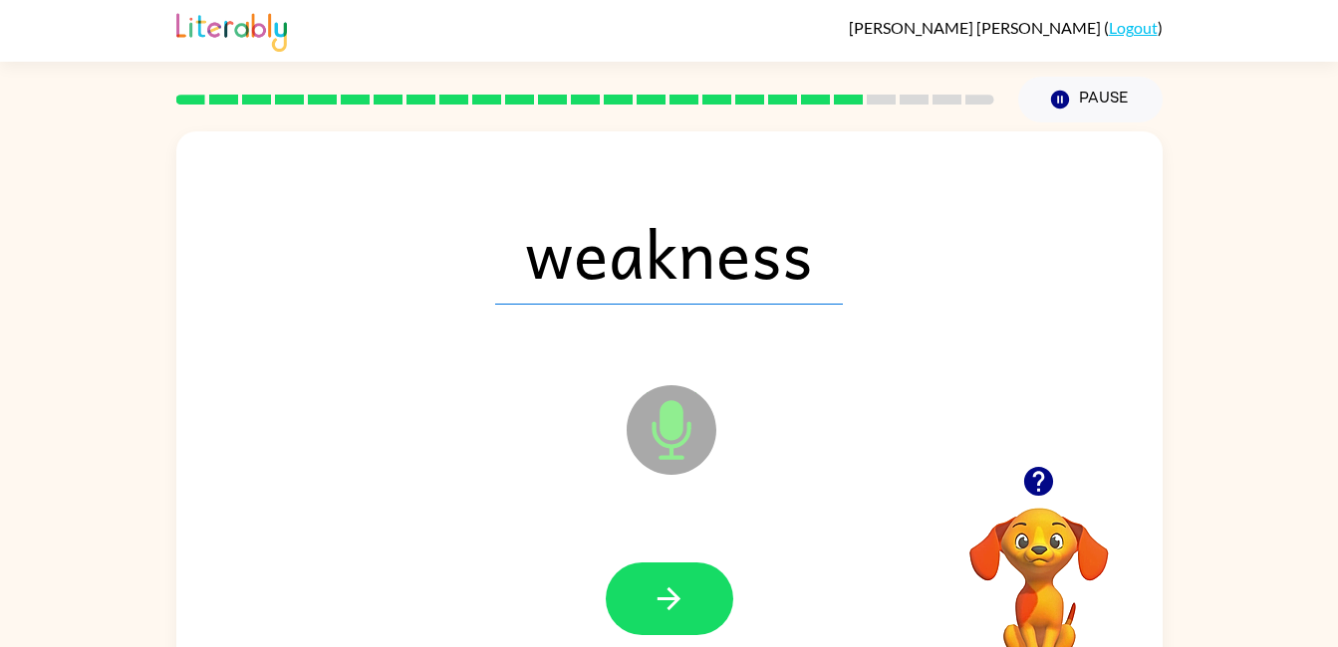
click at [673, 593] on icon "button" at bounding box center [668, 599] width 23 height 23
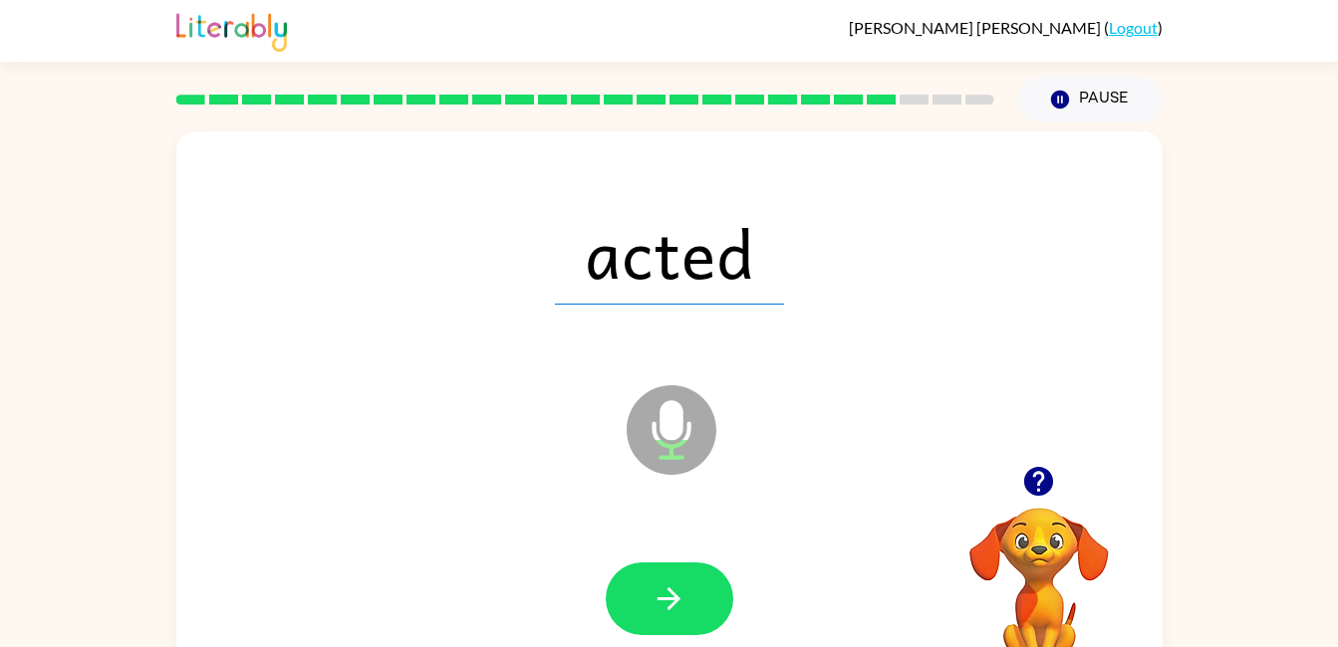
click at [653, 587] on icon "button" at bounding box center [668, 599] width 35 height 35
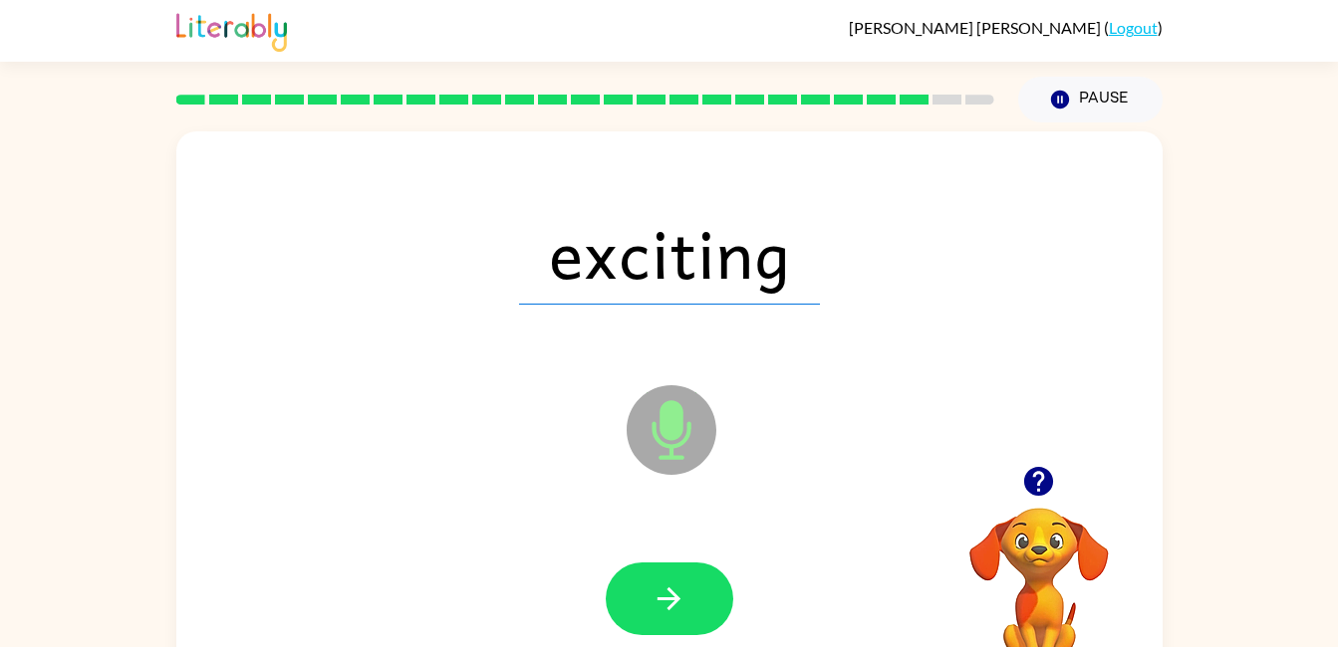
click at [672, 607] on icon "button" at bounding box center [668, 599] width 23 height 23
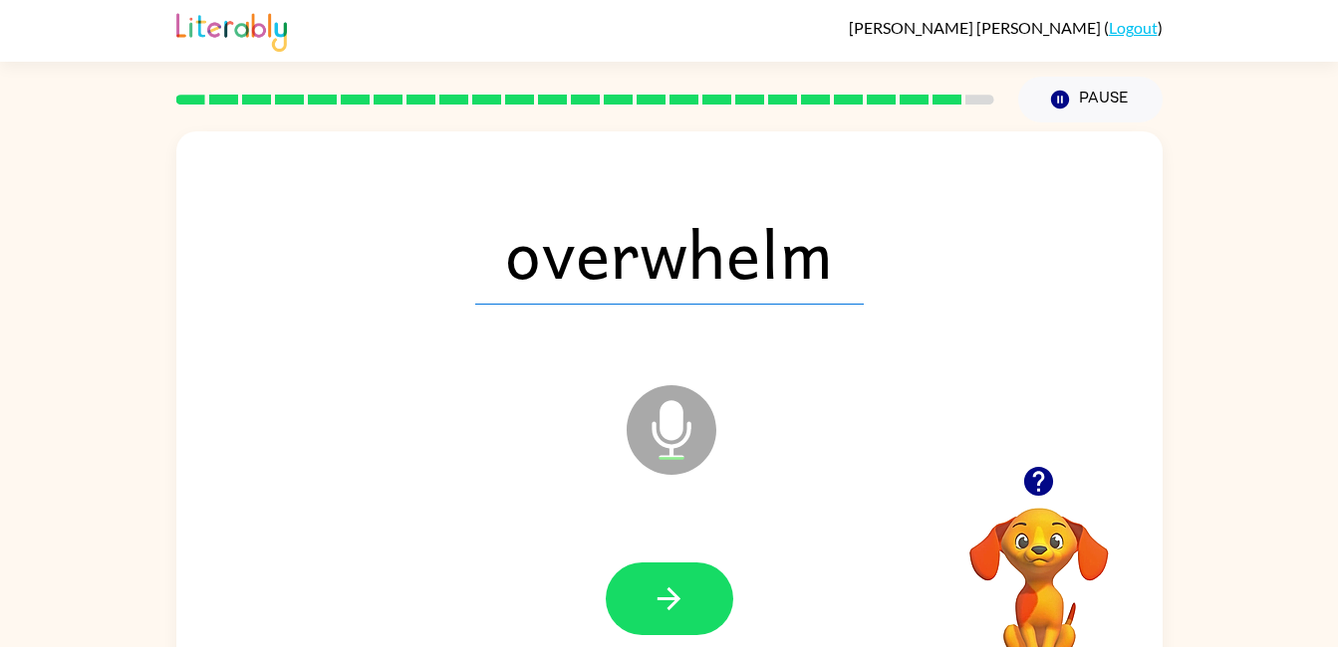
click at [669, 603] on icon "button" at bounding box center [668, 599] width 35 height 35
